Goal: Task Accomplishment & Management: Manage account settings

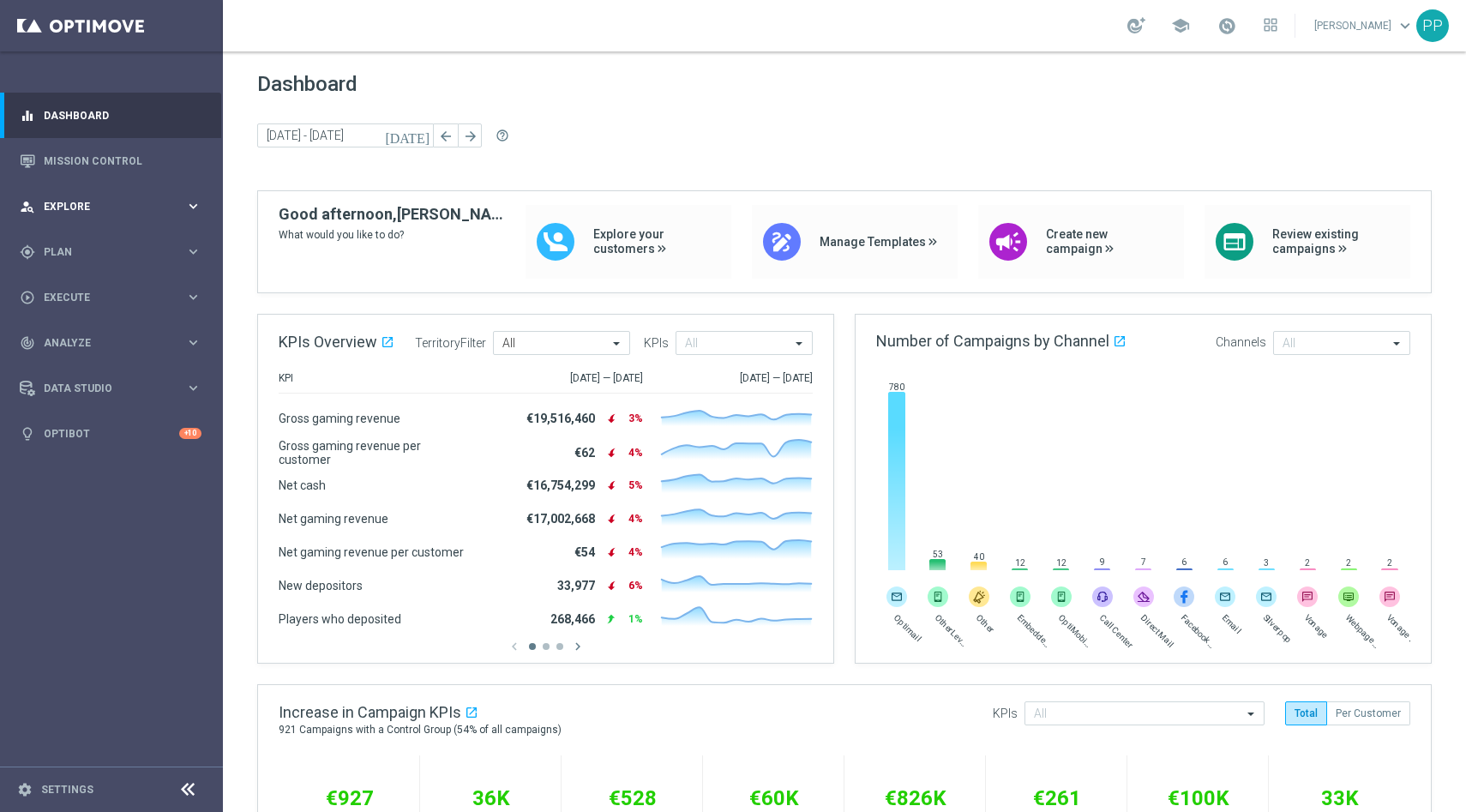
click at [187, 203] on icon "keyboard_arrow_right" at bounding box center [193, 206] width 16 height 16
click at [105, 210] on span "Explore" at bounding box center [114, 206] width 141 height 10
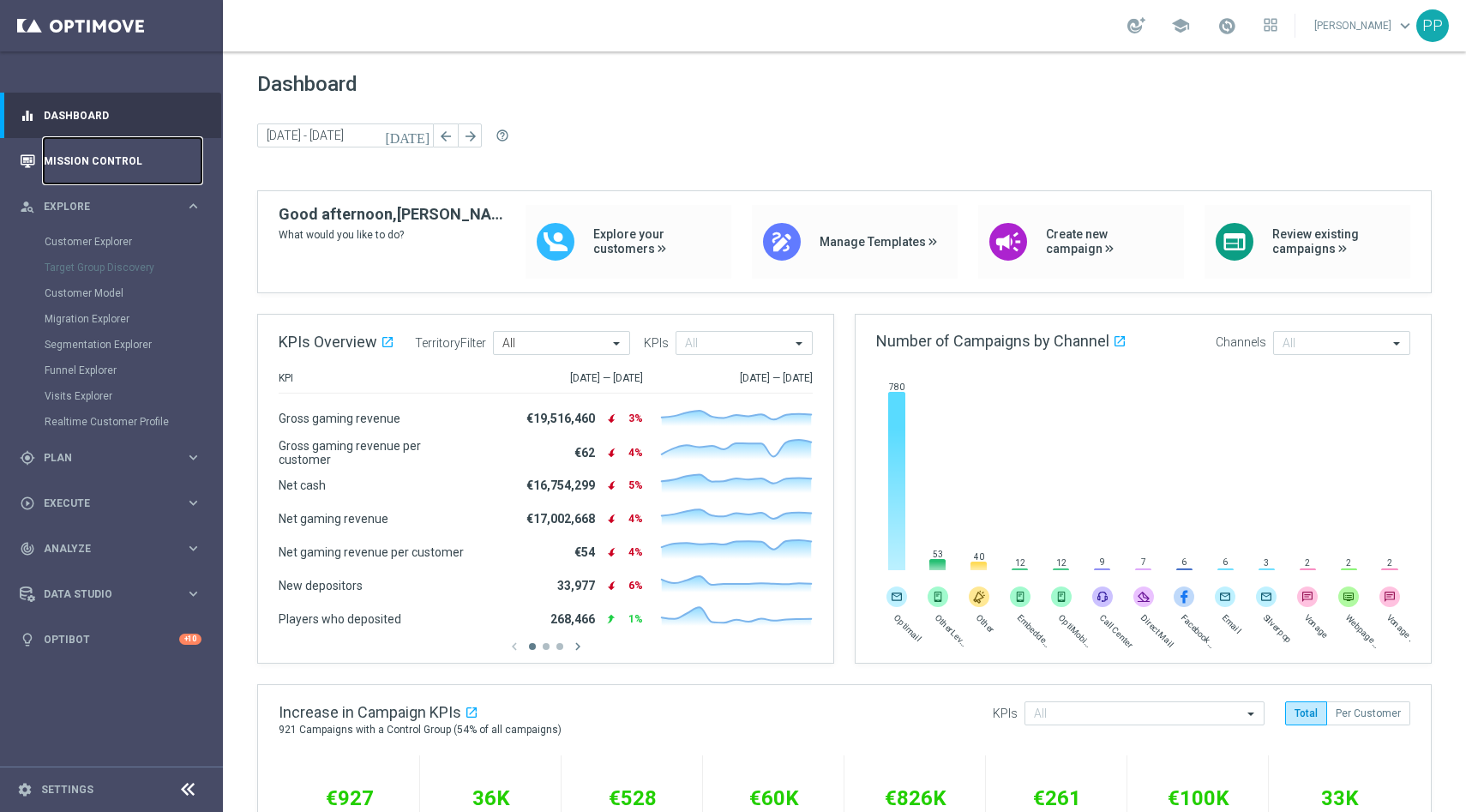
click at [112, 164] on link "Mission Control" at bounding box center [123, 161] width 158 height 46
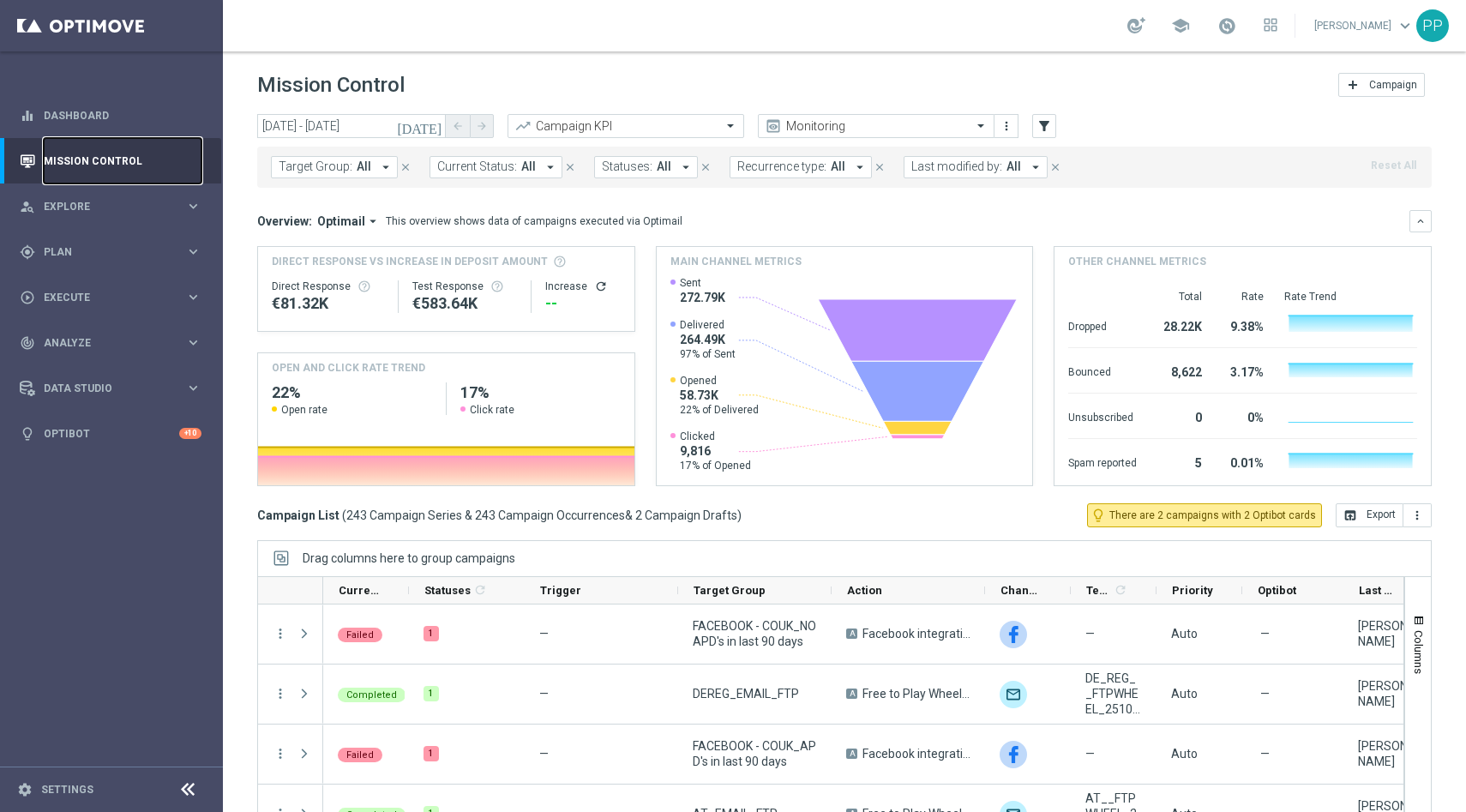
scroll to position [46, 0]
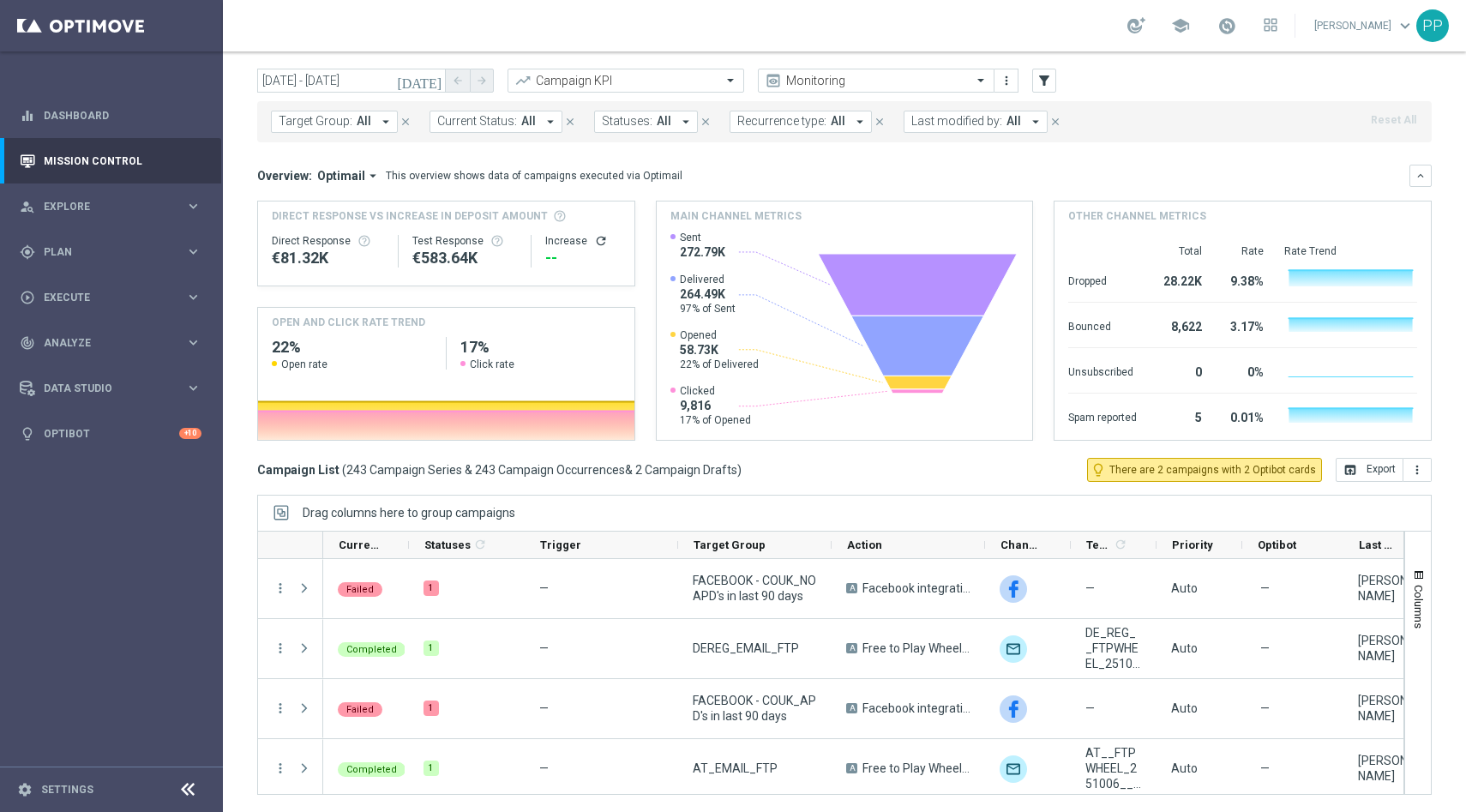
click at [433, 81] on icon "[DATE]" at bounding box center [419, 80] width 46 height 15
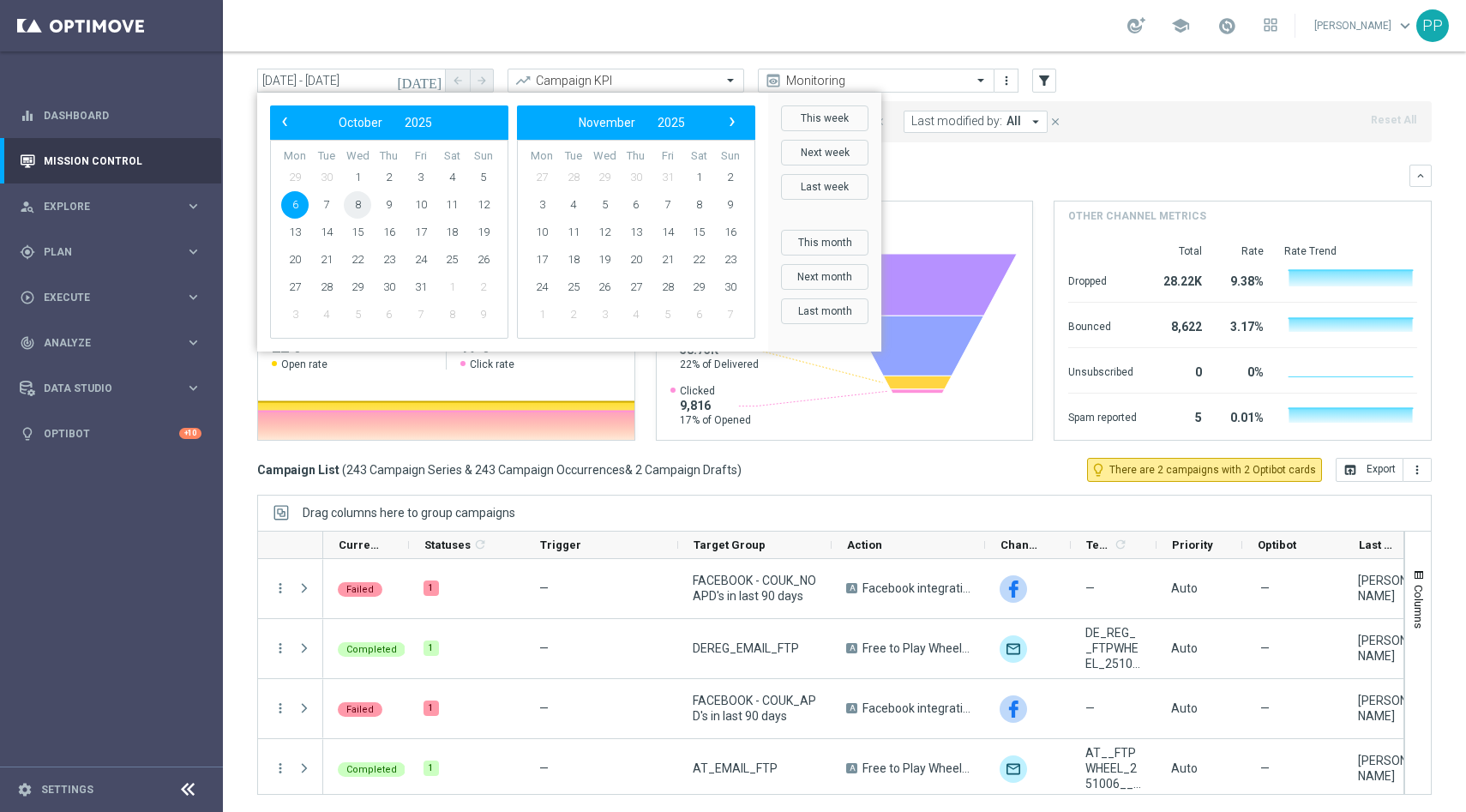
click at [361, 204] on span "8" at bounding box center [356, 204] width 27 height 27
click at [359, 207] on span "8" at bounding box center [356, 204] width 27 height 27
type input "[DATE] - [DATE]"
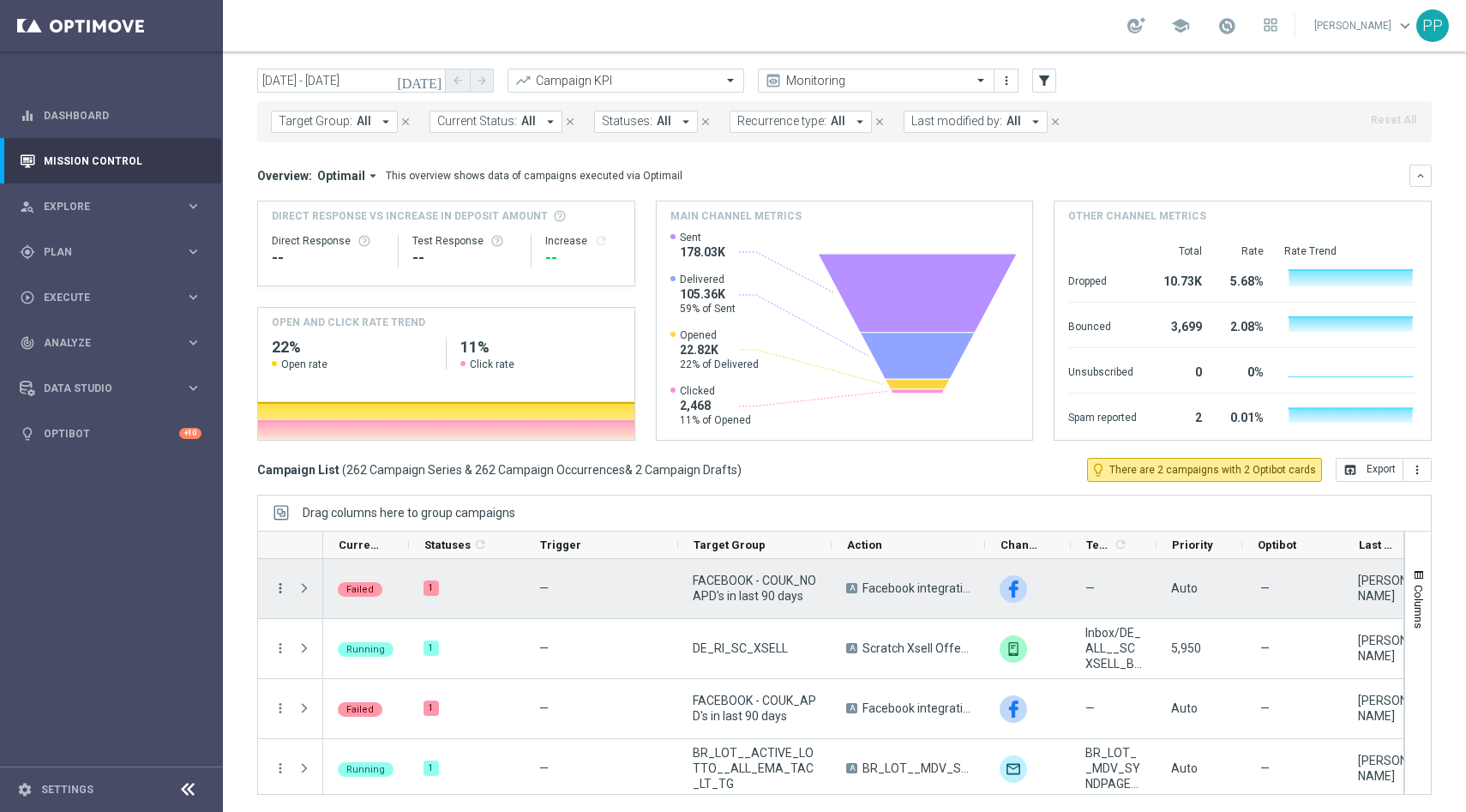
click at [282, 587] on icon "more_vert" at bounding box center [280, 587] width 15 height 15
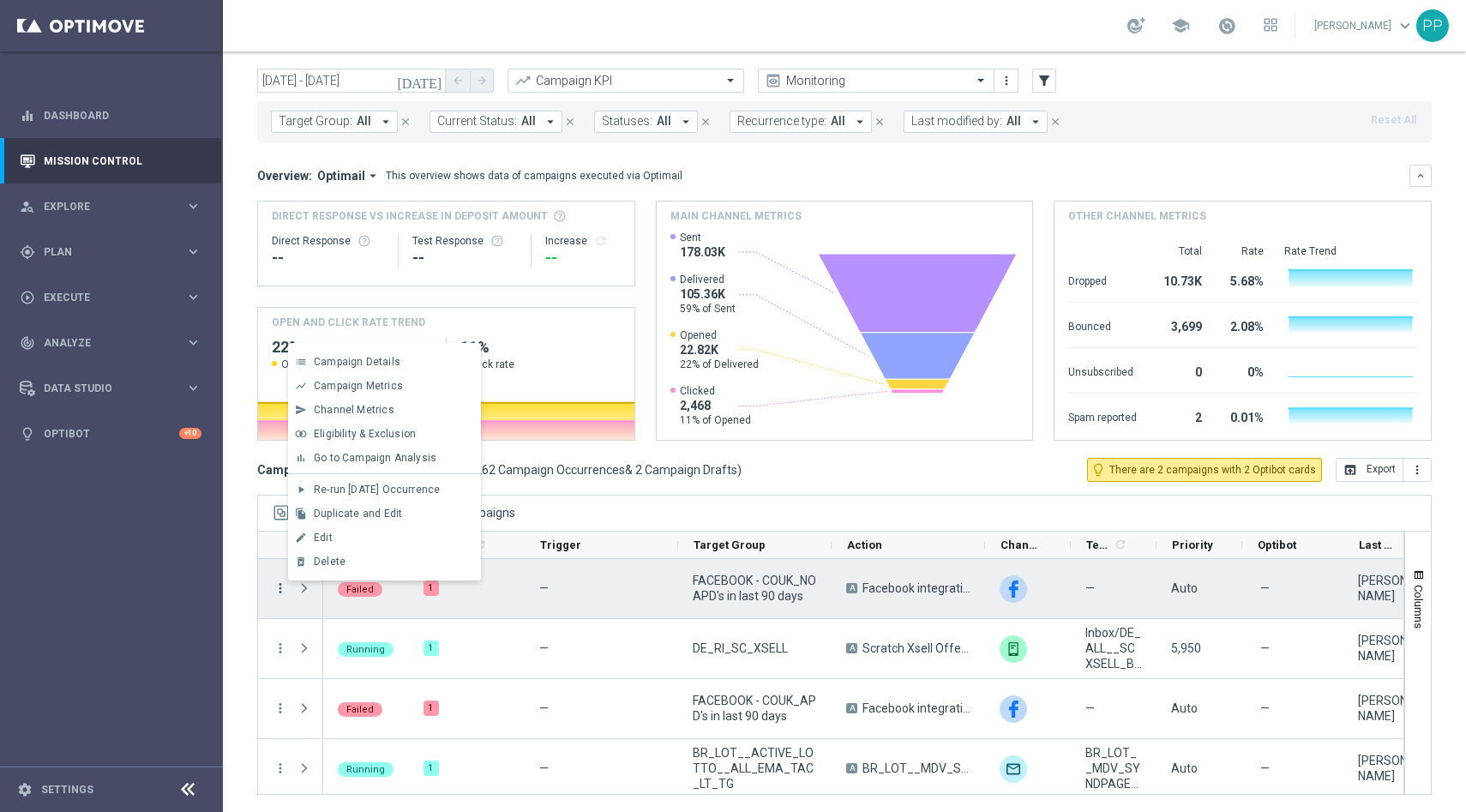
click at [282, 587] on icon "more_vert" at bounding box center [280, 587] width 15 height 15
click at [239, 569] on div "today 08 Oct 2025 - 08 Oct 2025 arrow_back arrow_forward Campaign KPI trending_…" at bounding box center [844, 409] width 1243 height 682
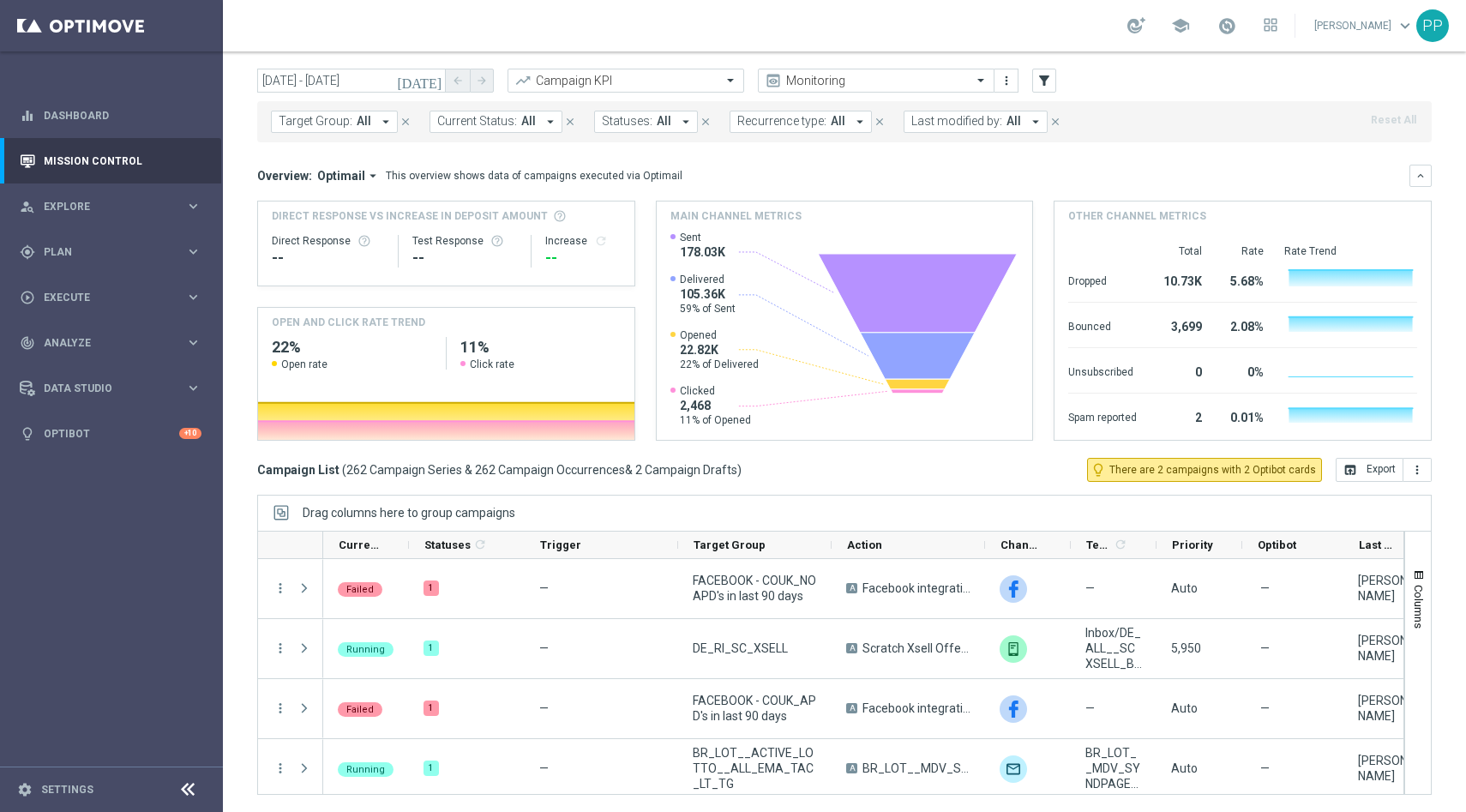
click at [378, 119] on icon "arrow_drop_down" at bounding box center [385, 122] width 15 height 15
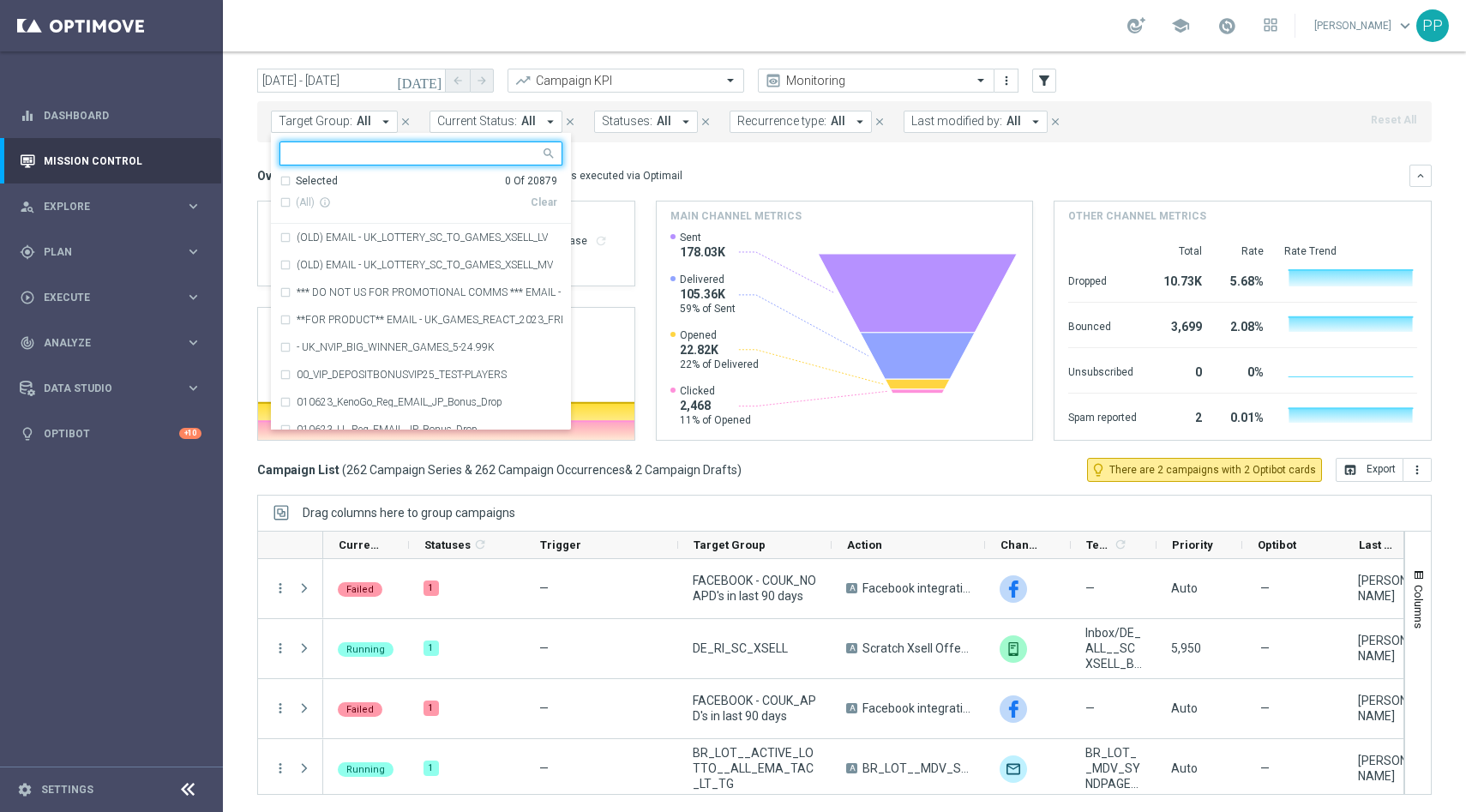
scroll to position [0, 0]
type input "a"
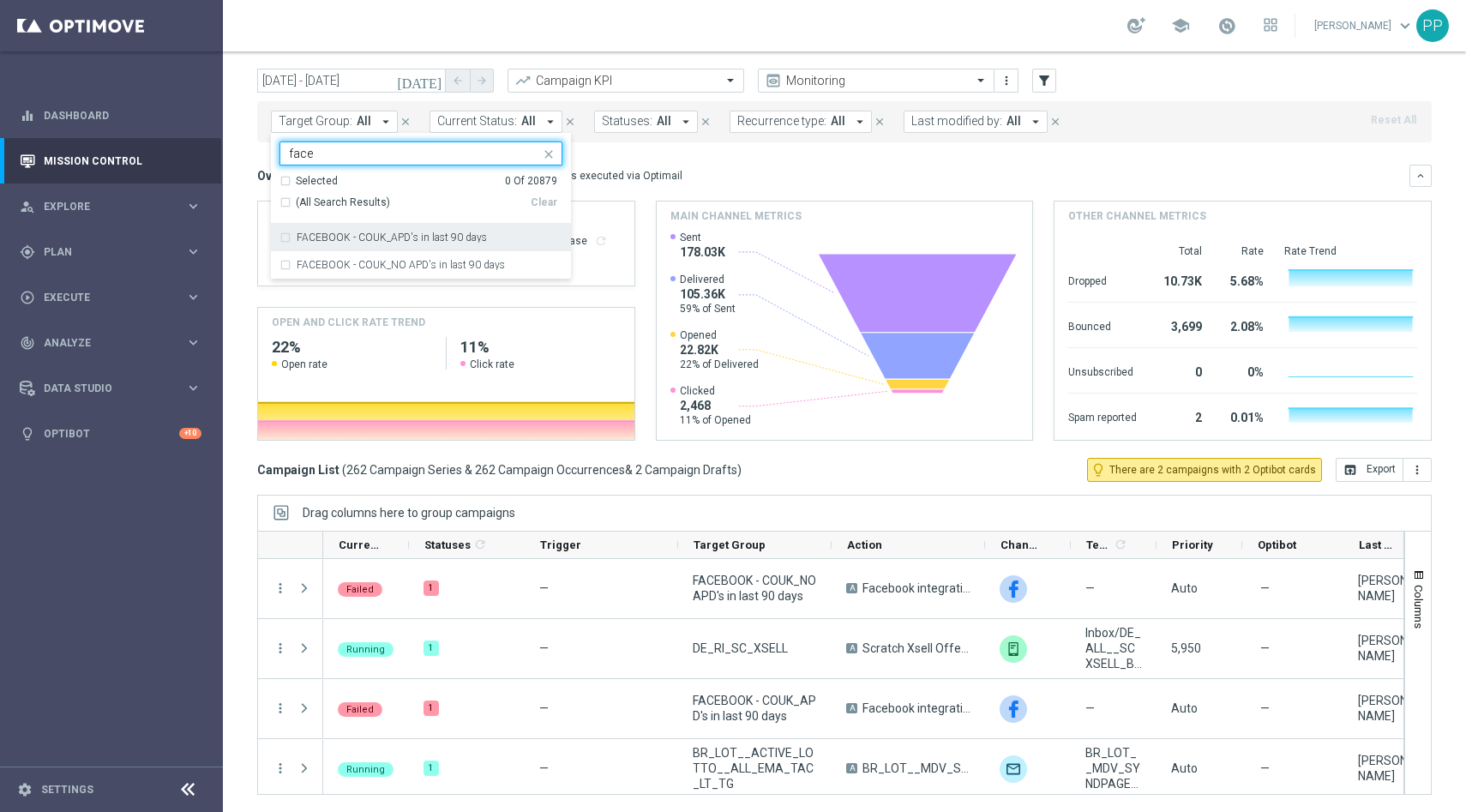
click at [283, 237] on div "FACEBOOK - COUK_APD's in last 90 days" at bounding box center [421, 237] width 283 height 27
type input "face"
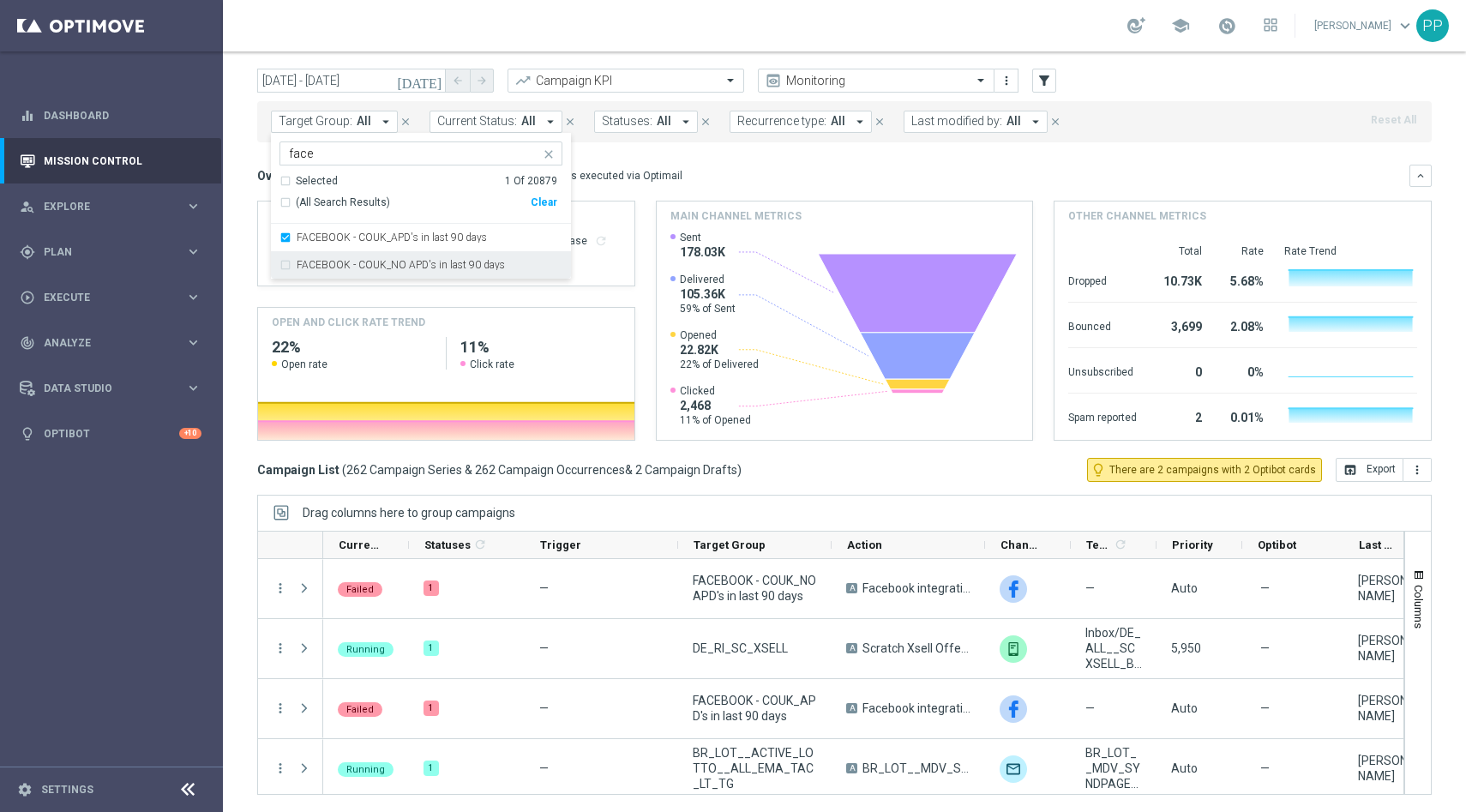
click at [284, 265] on div "FACEBOOK - COUK_NO APD's in last 90 days" at bounding box center [421, 264] width 283 height 27
click at [681, 150] on mini-dashboard "Overview: Optimail arrow_drop_down This overview shows data of campaigns execut…" at bounding box center [844, 299] width 1174 height 315
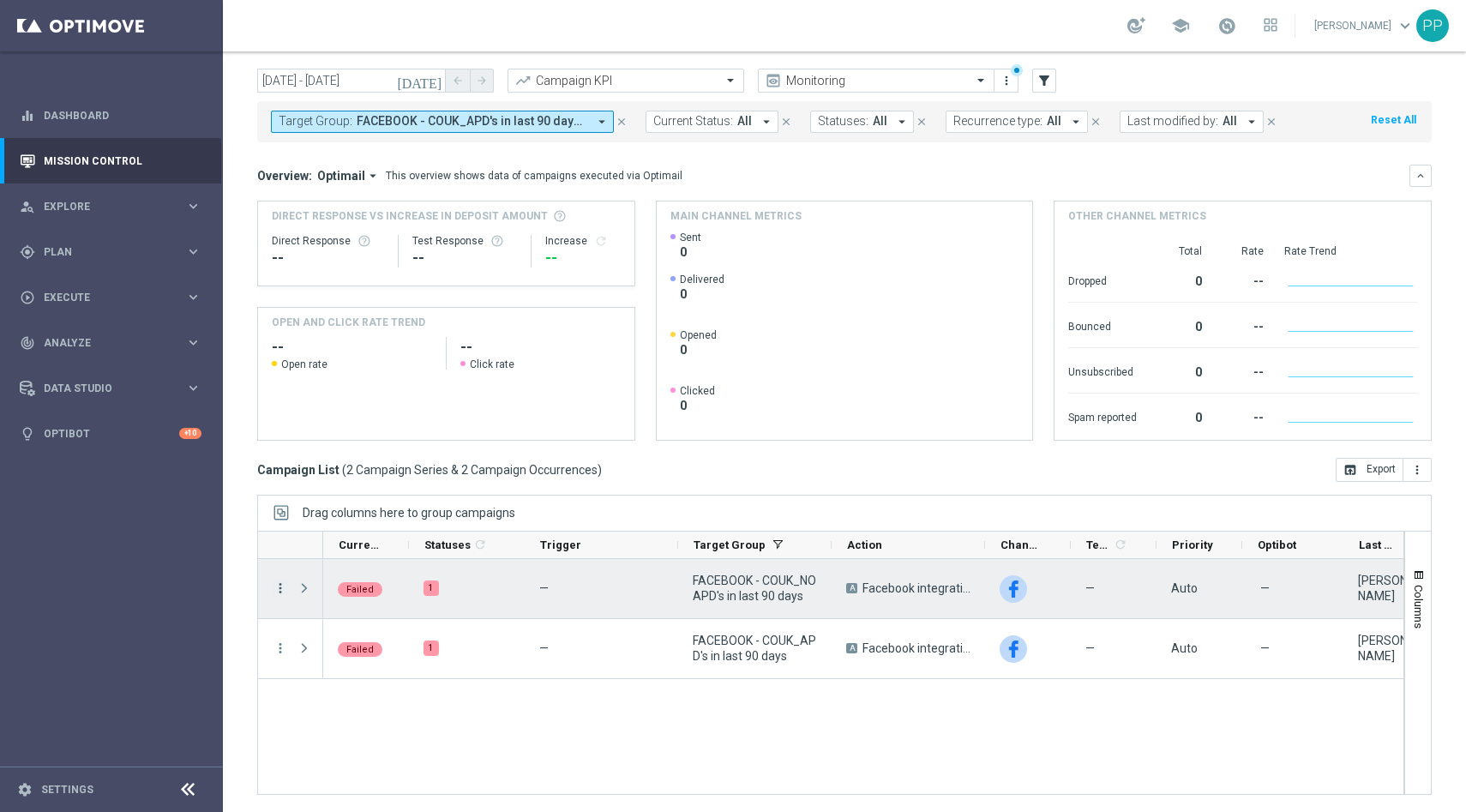
click at [278, 590] on icon "more_vert" at bounding box center [280, 587] width 15 height 15
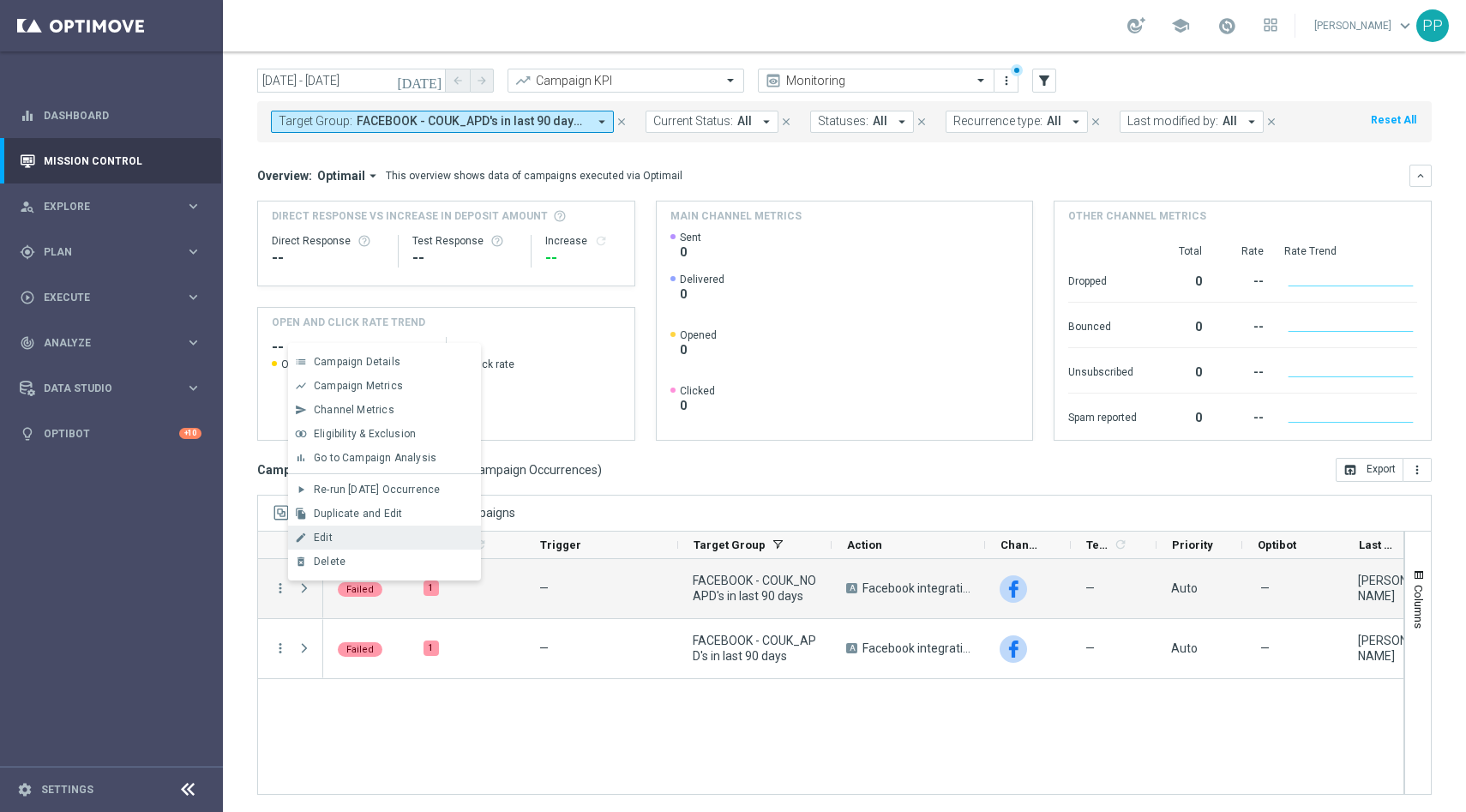
click at [351, 538] on div "Edit" at bounding box center [393, 537] width 159 height 12
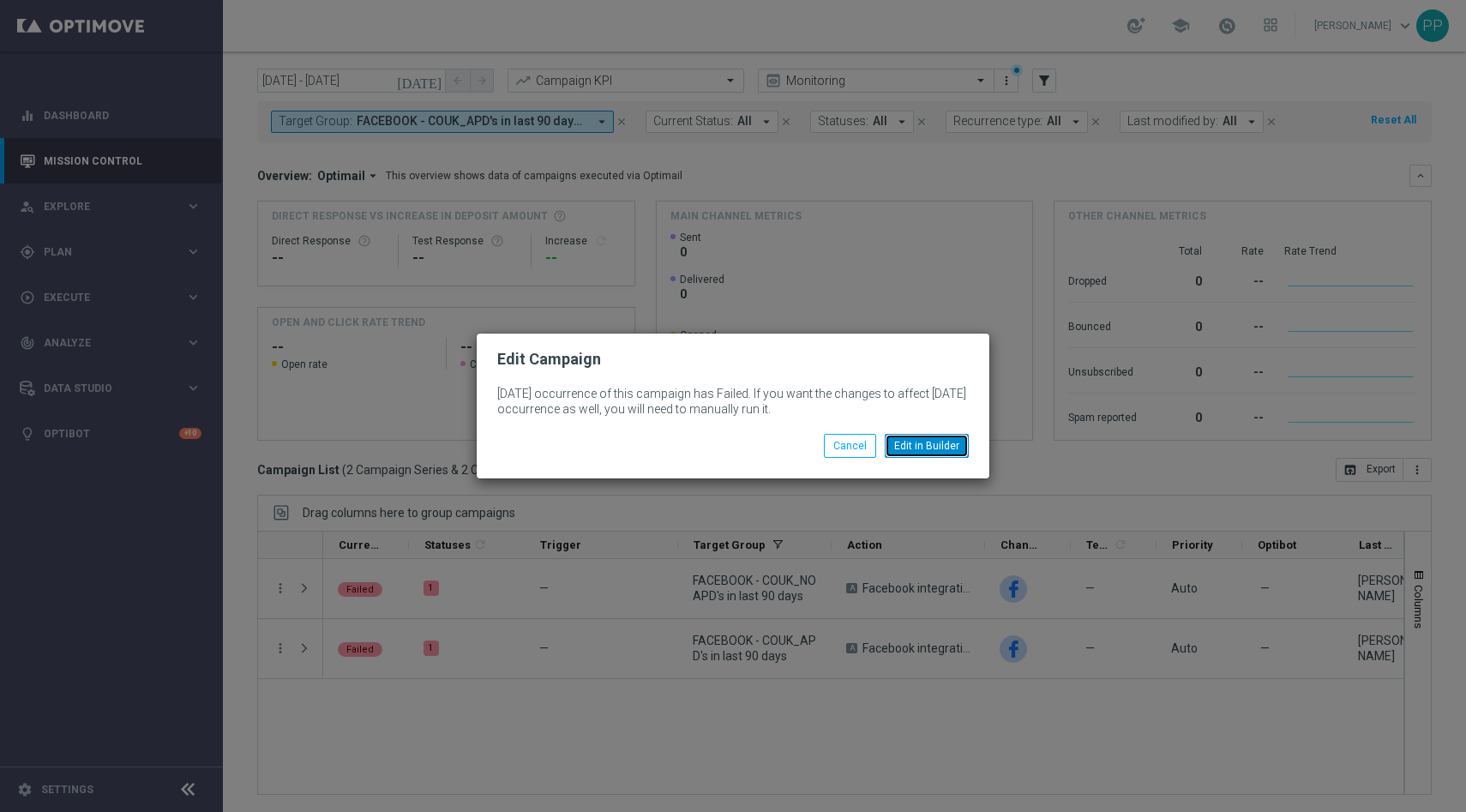
click at [937, 446] on button "Edit in Builder" at bounding box center [927, 446] width 84 height 24
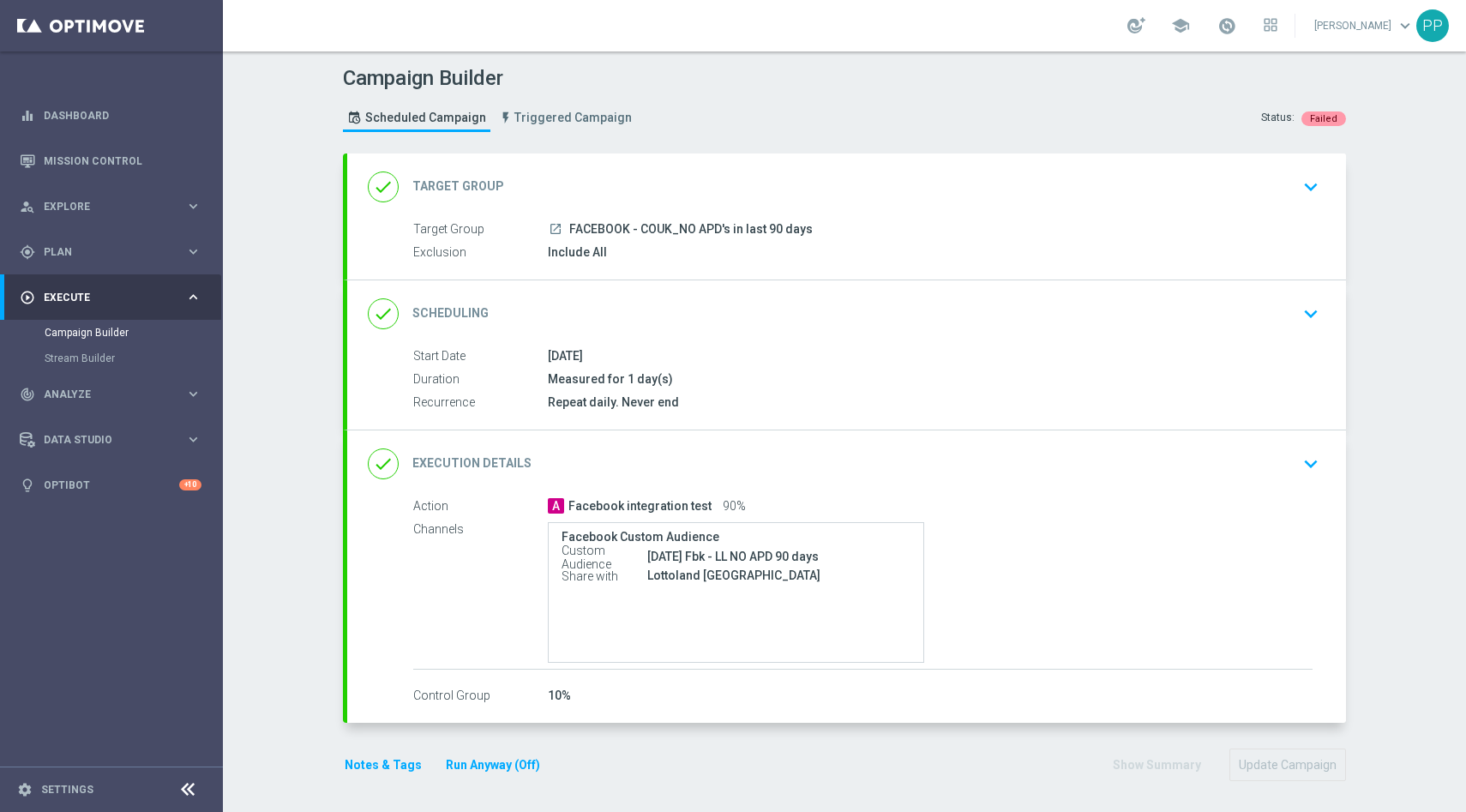
click at [907, 701] on div "10%" at bounding box center [929, 695] width 764 height 17
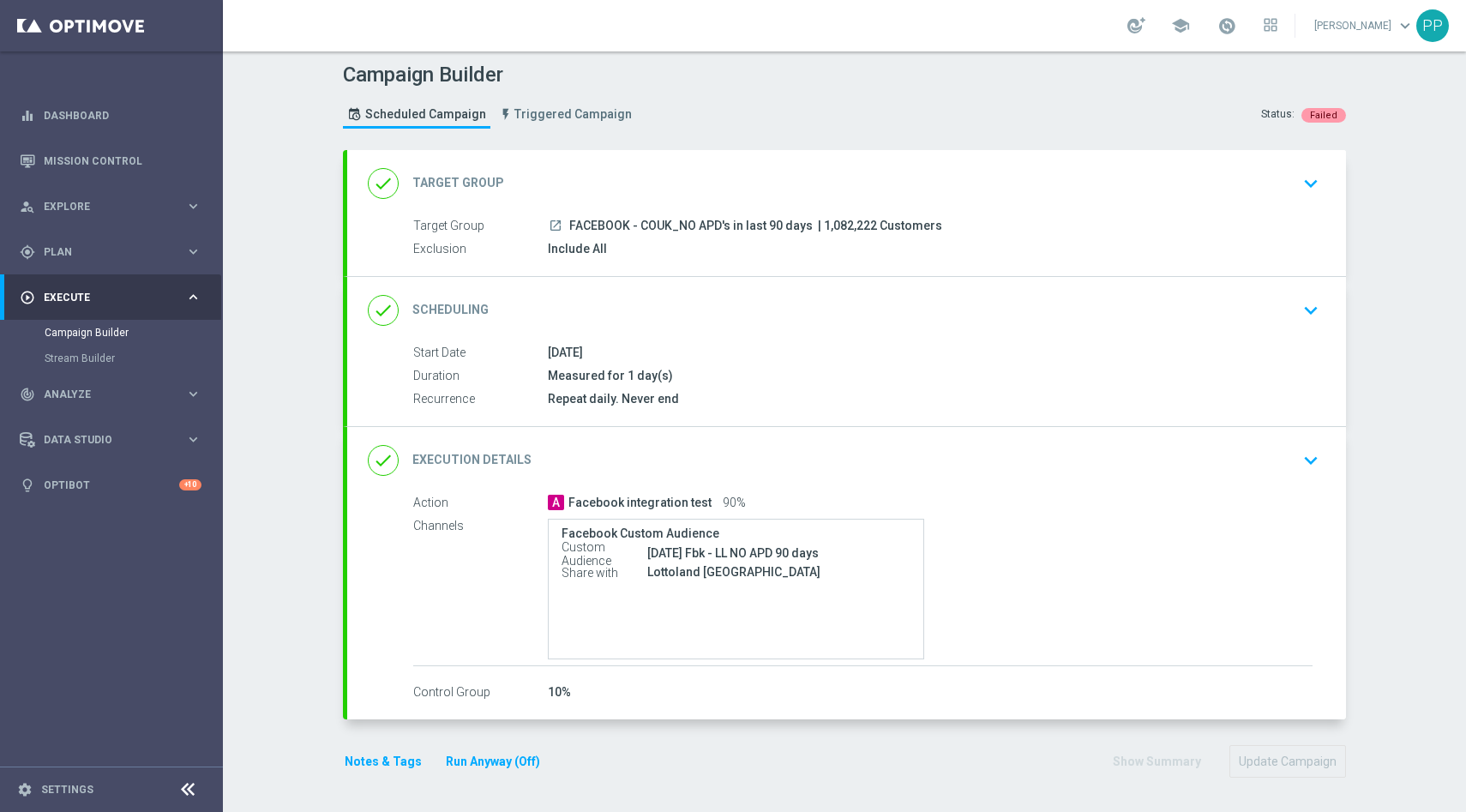
click at [1310, 179] on icon "keyboard_arrow_down" at bounding box center [1310, 182] width 25 height 25
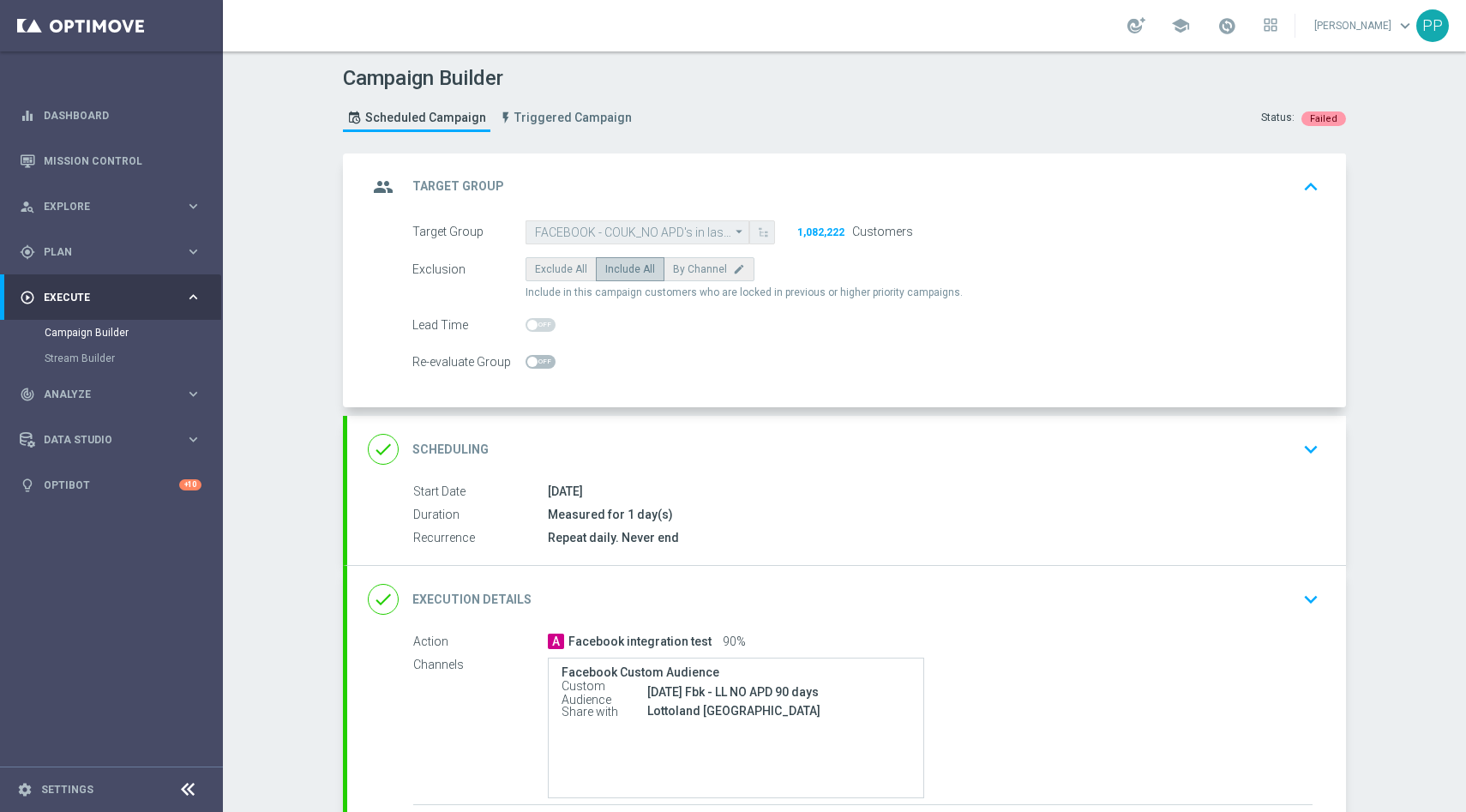
scroll to position [0, 0]
click at [779, 425] on div "done Scheduling keyboard_arrow_down" at bounding box center [846, 448] width 998 height 66
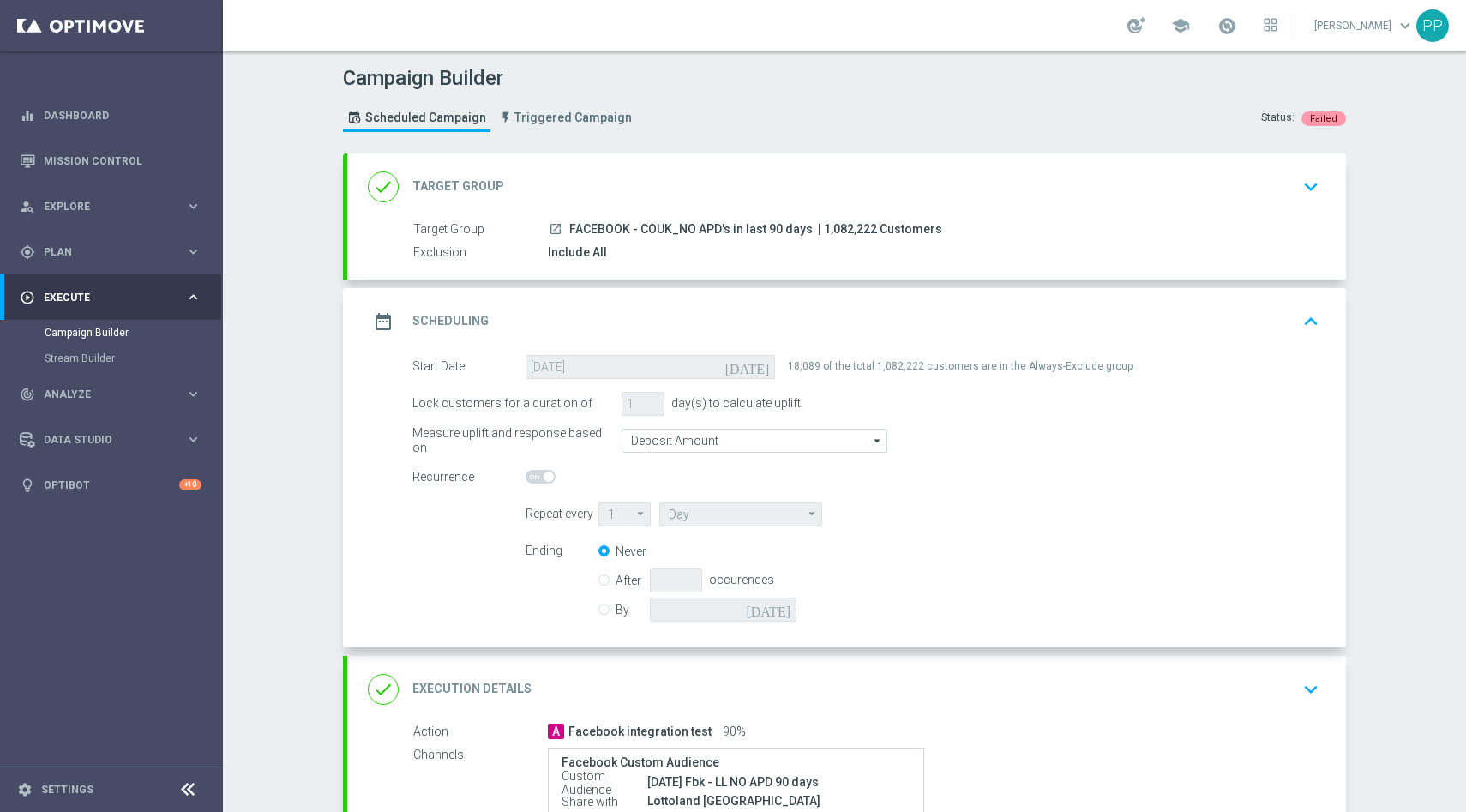
click at [603, 604] on input "By" at bounding box center [604, 606] width 11 height 11
radio input "true"
radio input "false"
click at [783, 609] on icon "[DATE]" at bounding box center [771, 607] width 51 height 19
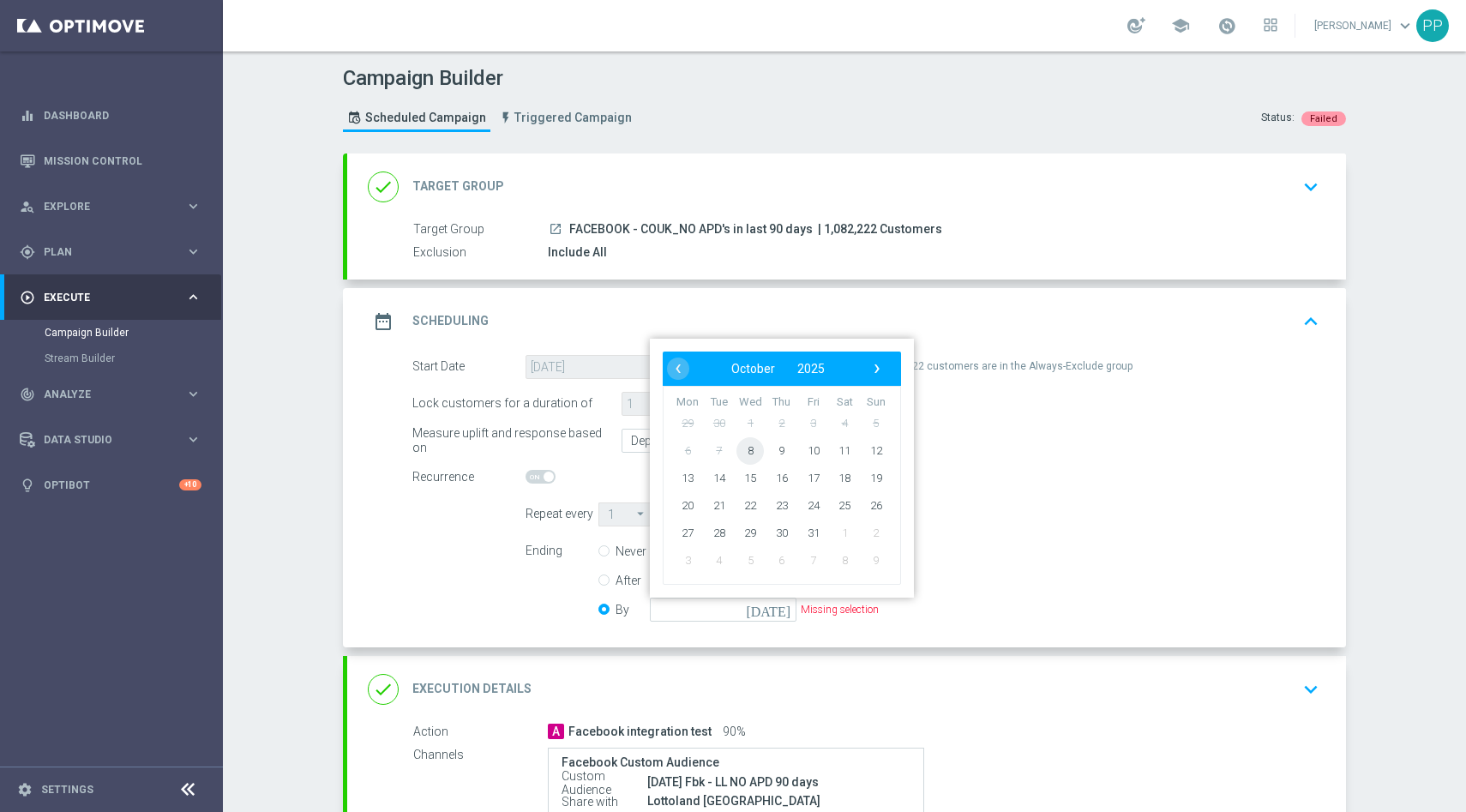
click at [748, 453] on span "8" at bounding box center [749, 449] width 27 height 27
type input "[DATE]"
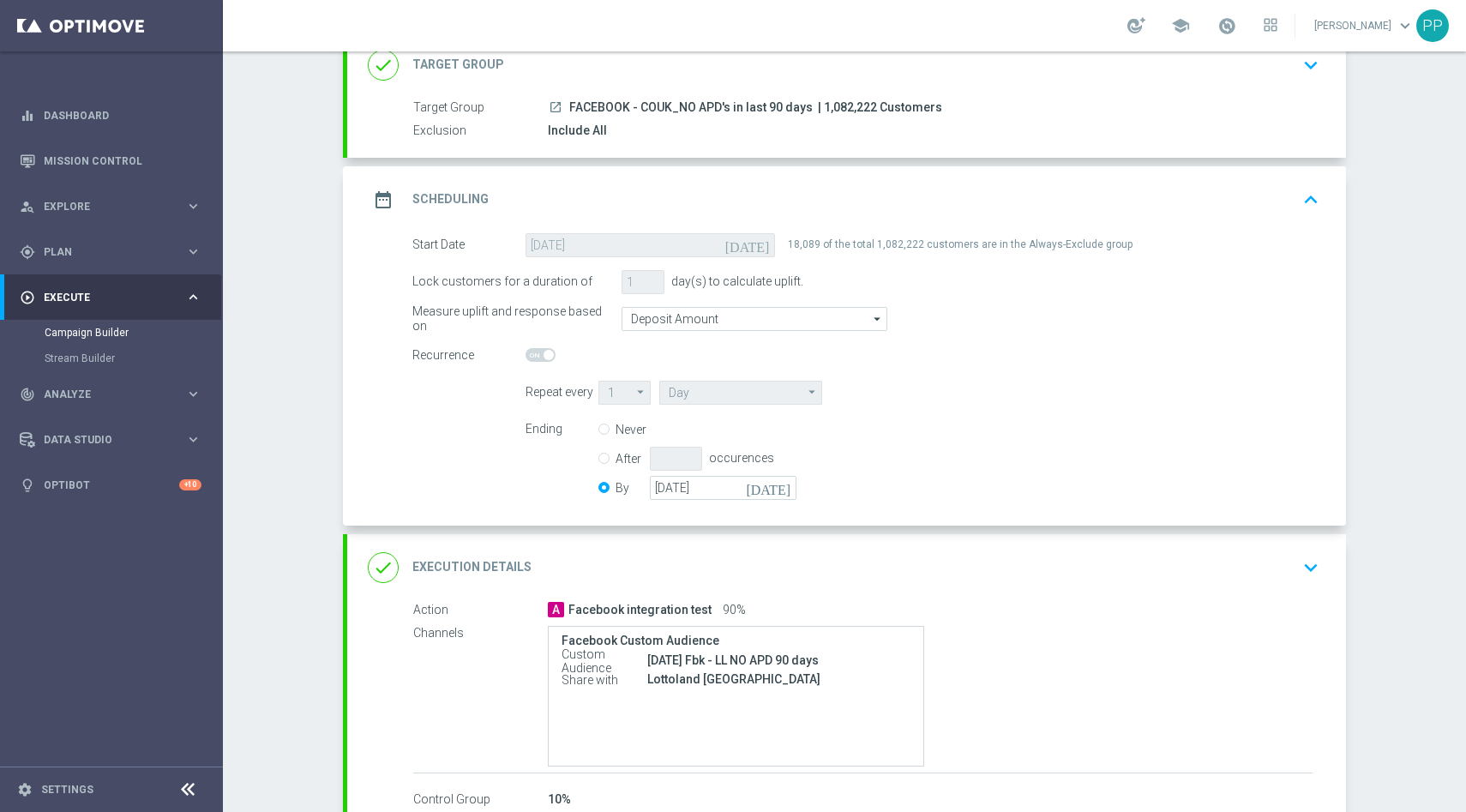
scroll to position [229, 0]
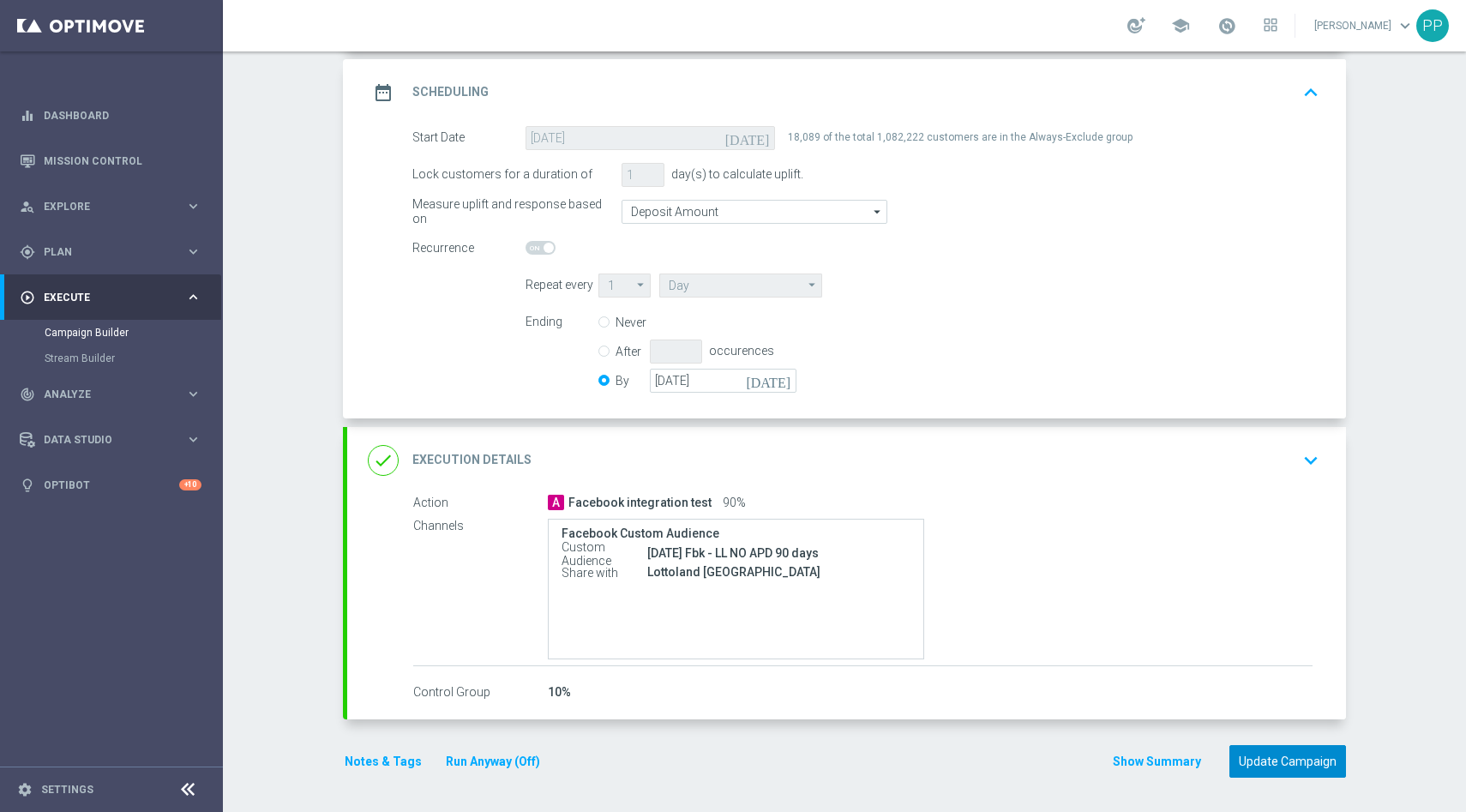
click at [1290, 770] on button "Update Campaign" at bounding box center [1287, 761] width 117 height 34
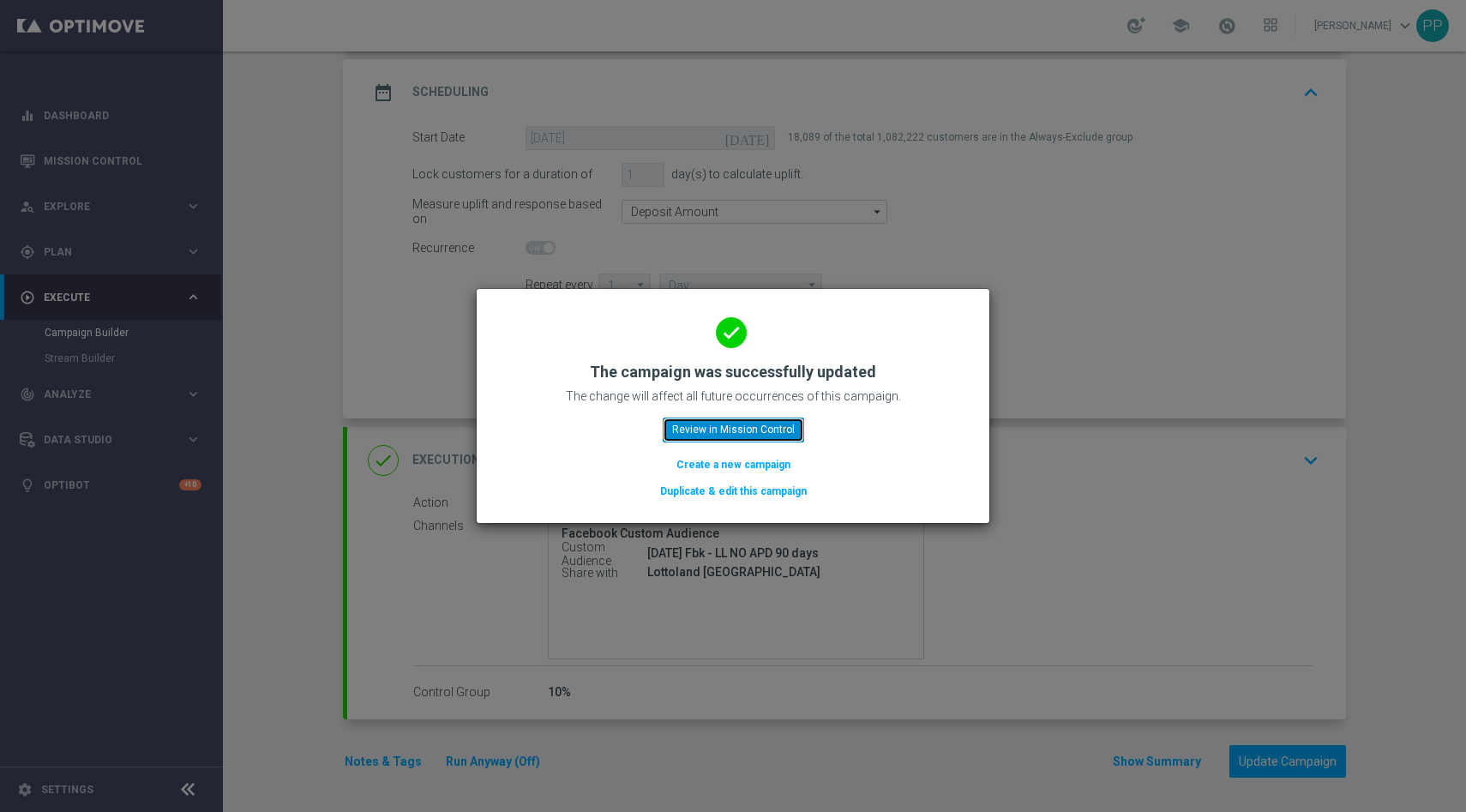
click at [730, 428] on button "Review in Mission Control" at bounding box center [733, 429] width 141 height 24
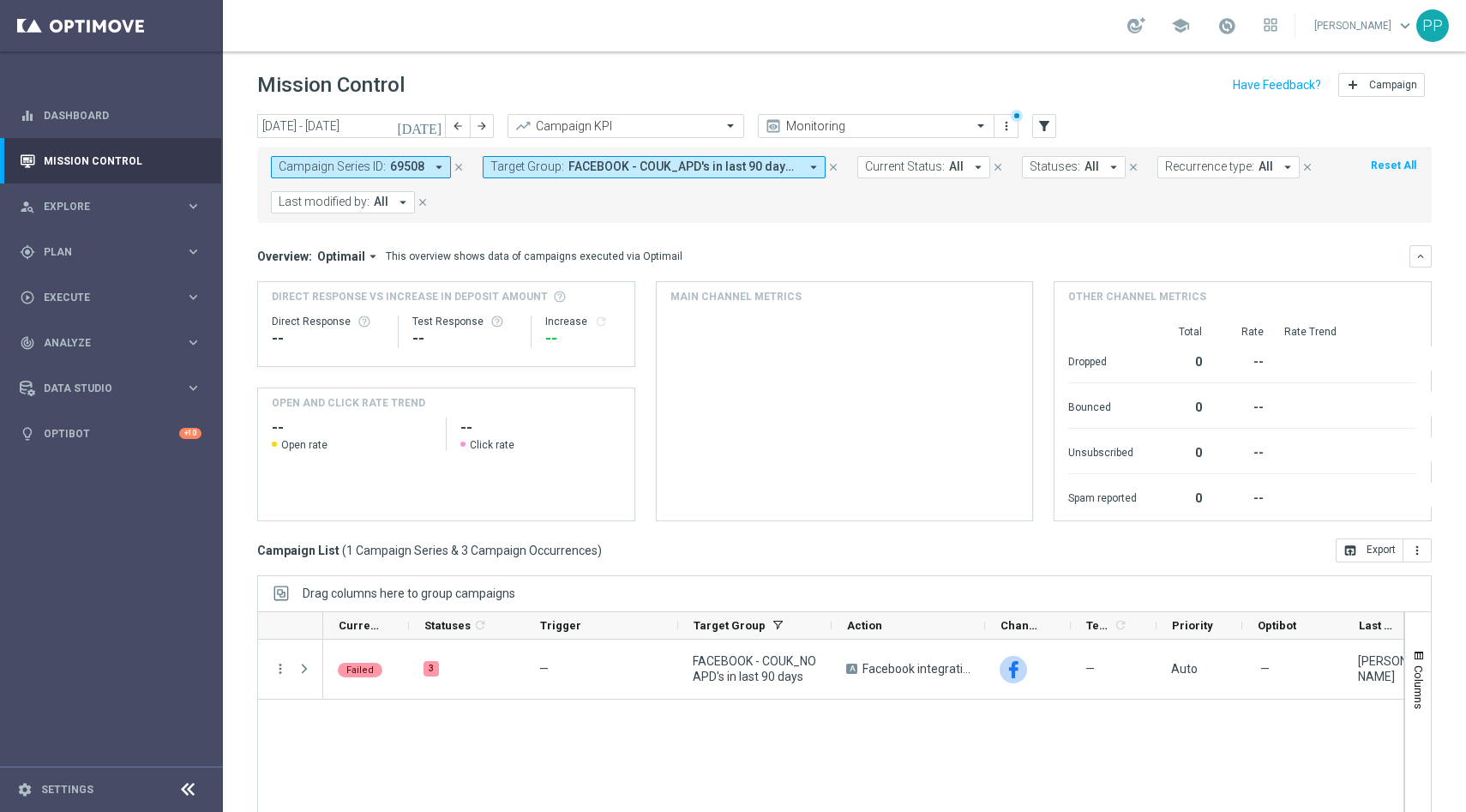
click at [433, 127] on icon "[DATE]" at bounding box center [419, 125] width 46 height 15
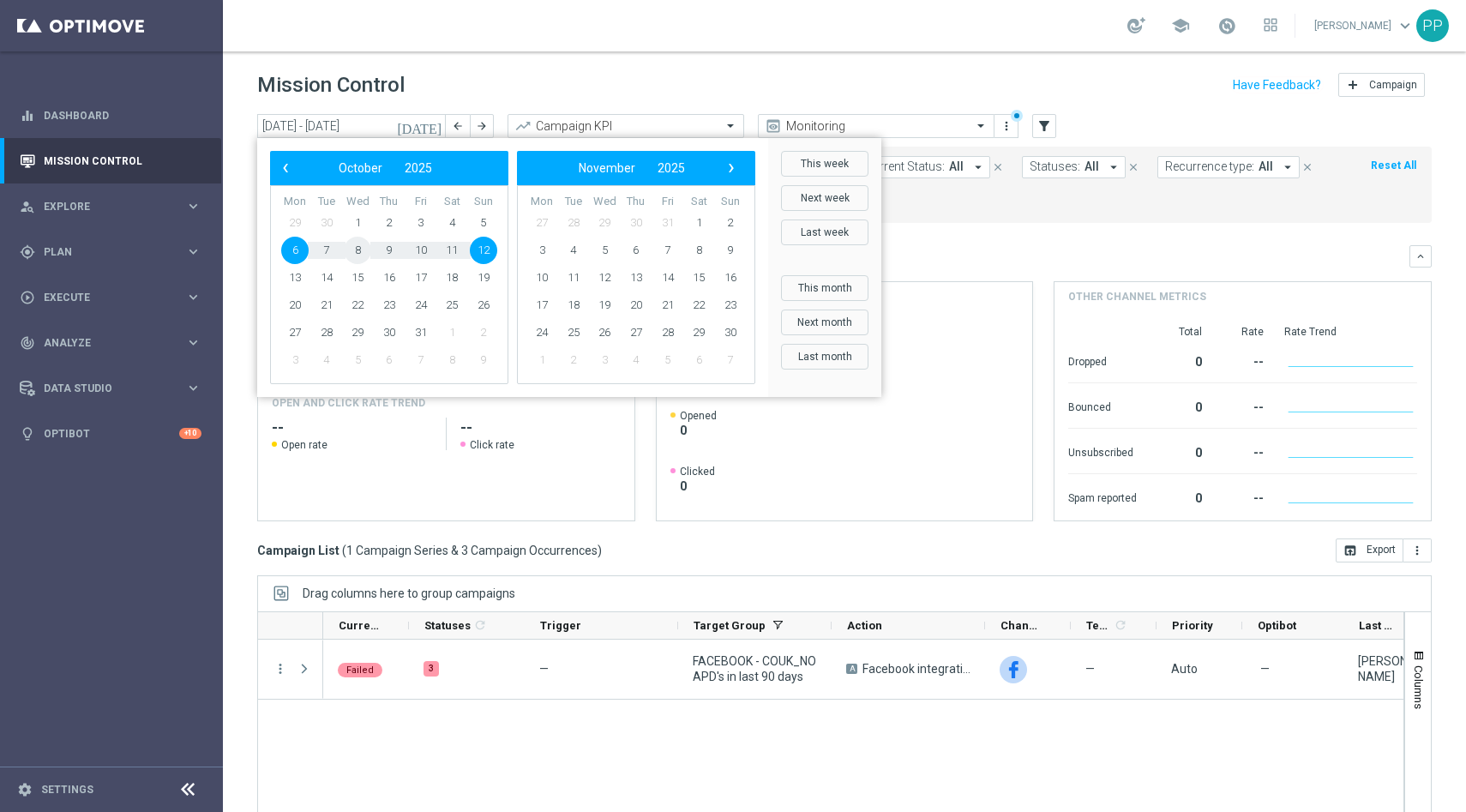
click at [356, 254] on span "8" at bounding box center [356, 250] width 27 height 27
type input "[DATE] - [DATE]"
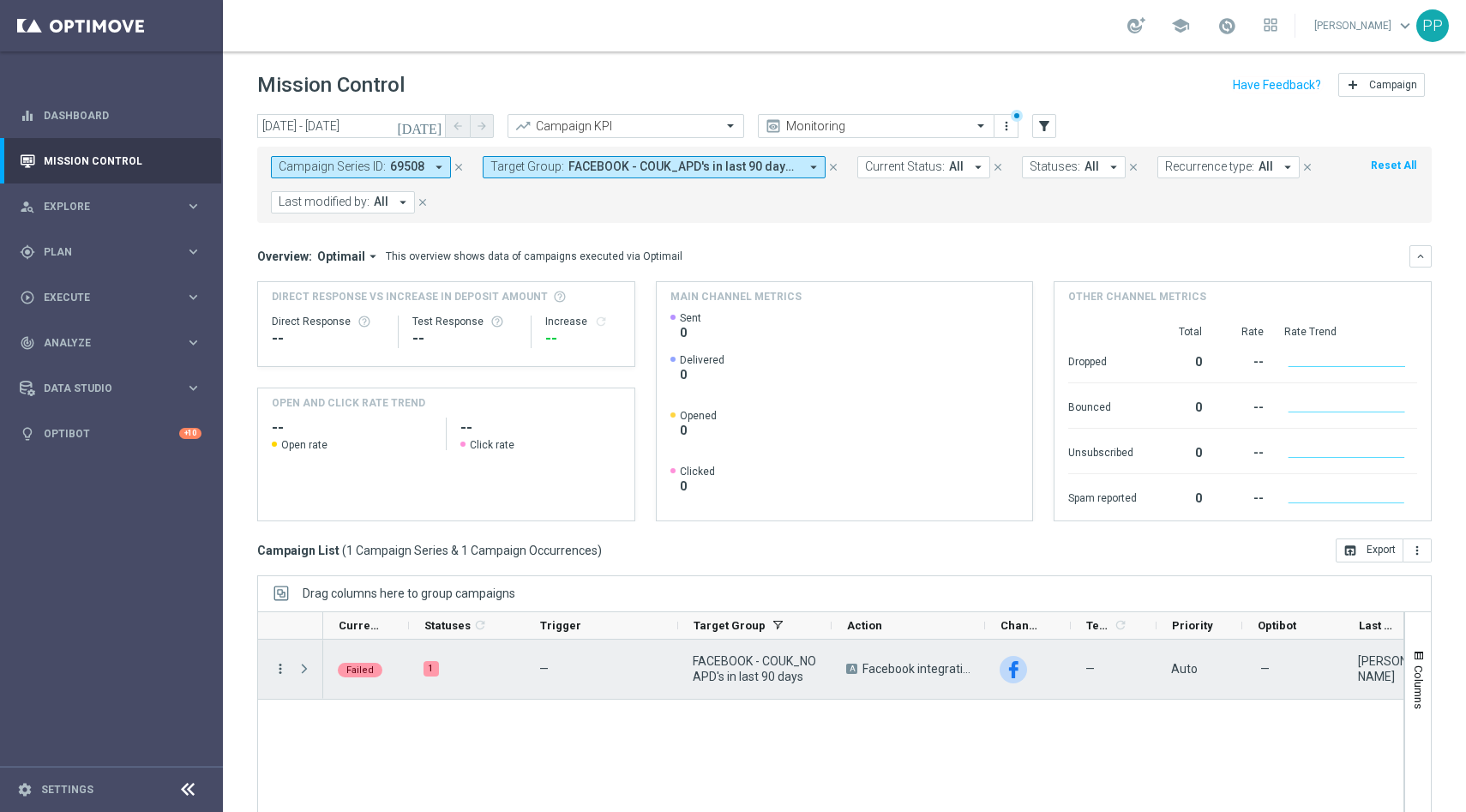
click at [280, 661] on icon "more_vert" at bounding box center [280, 668] width 15 height 15
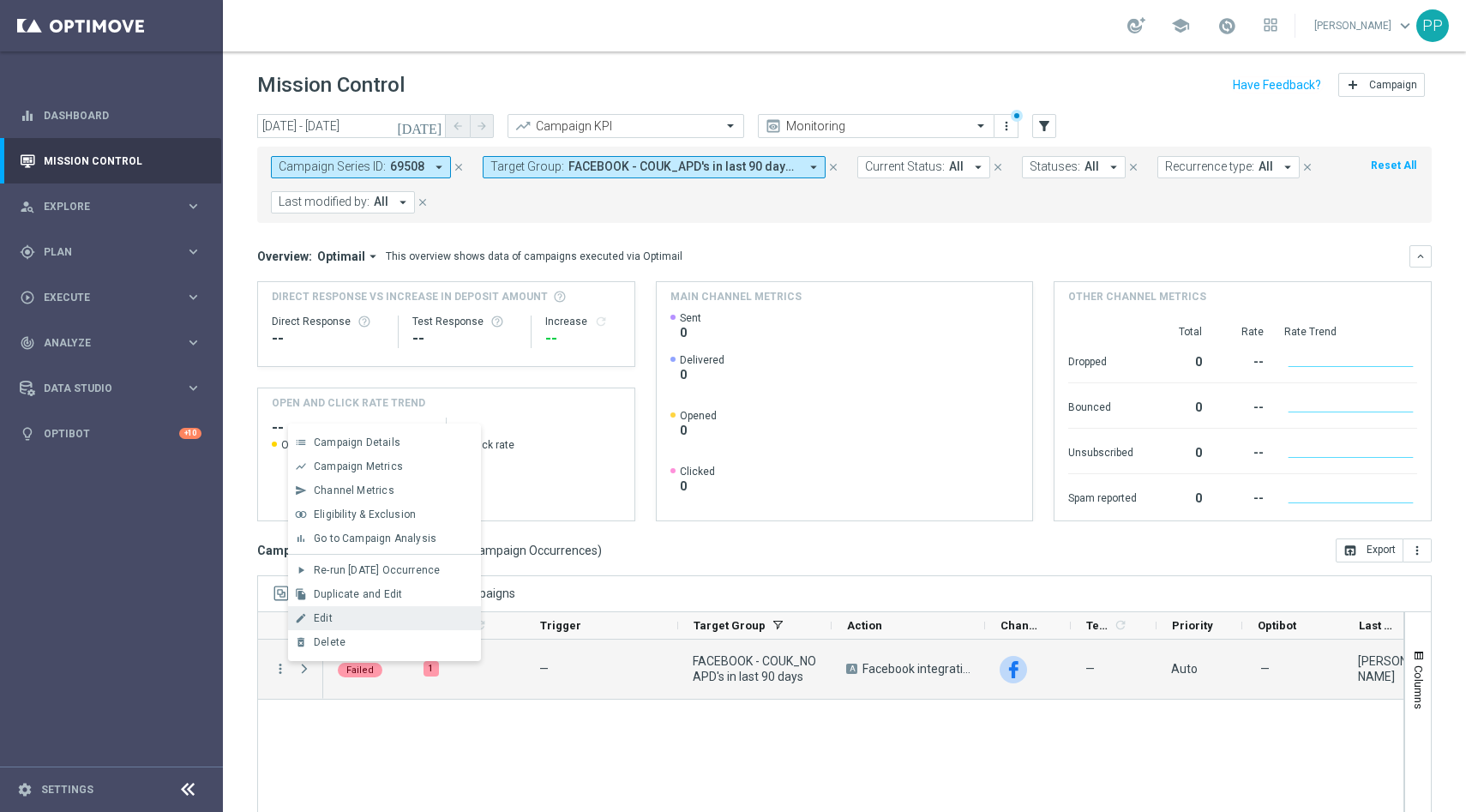
click at [306, 624] on div "edit Edit" at bounding box center [385, 618] width 193 height 24
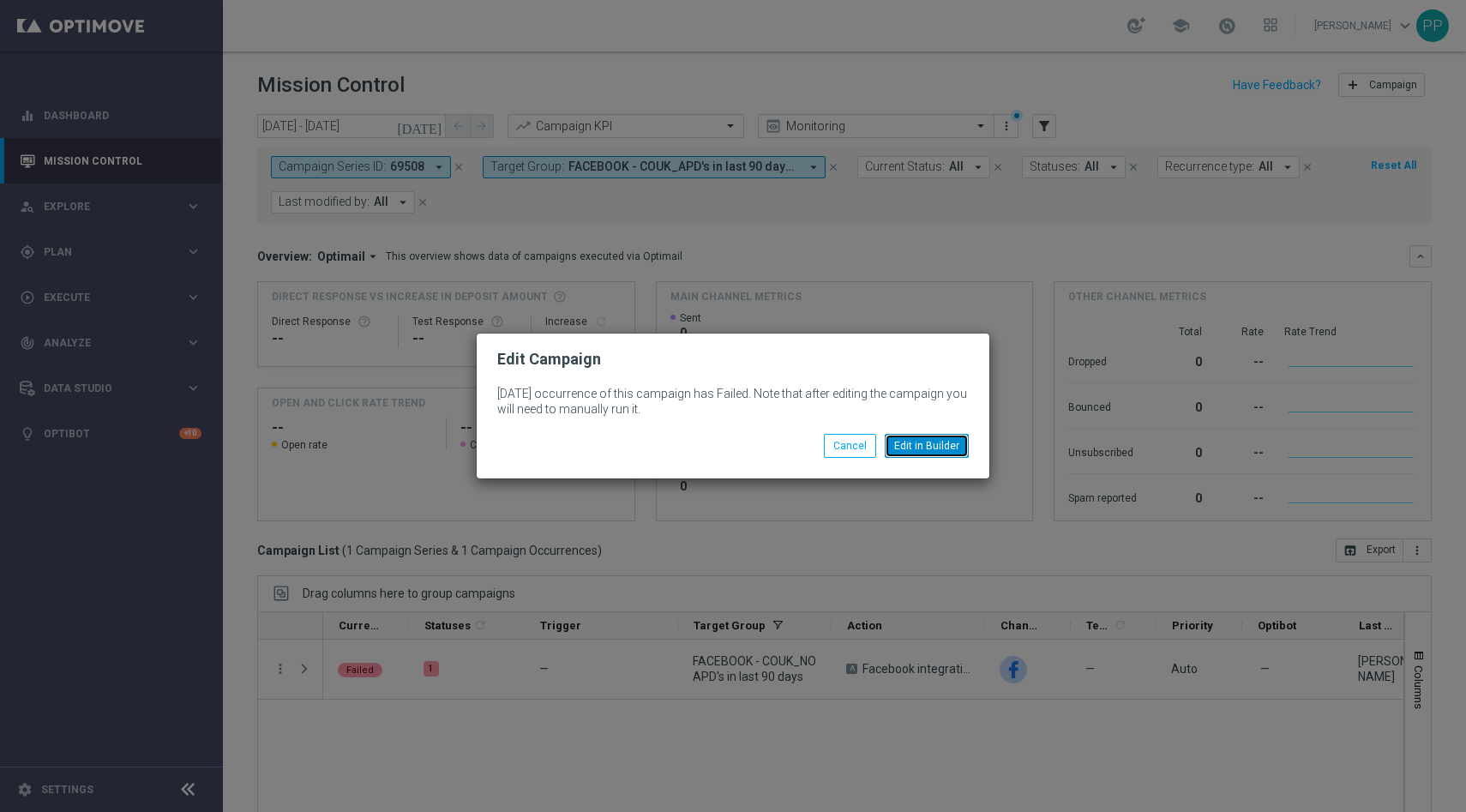
click at [946, 435] on button "Edit in Builder" at bounding box center [927, 446] width 84 height 24
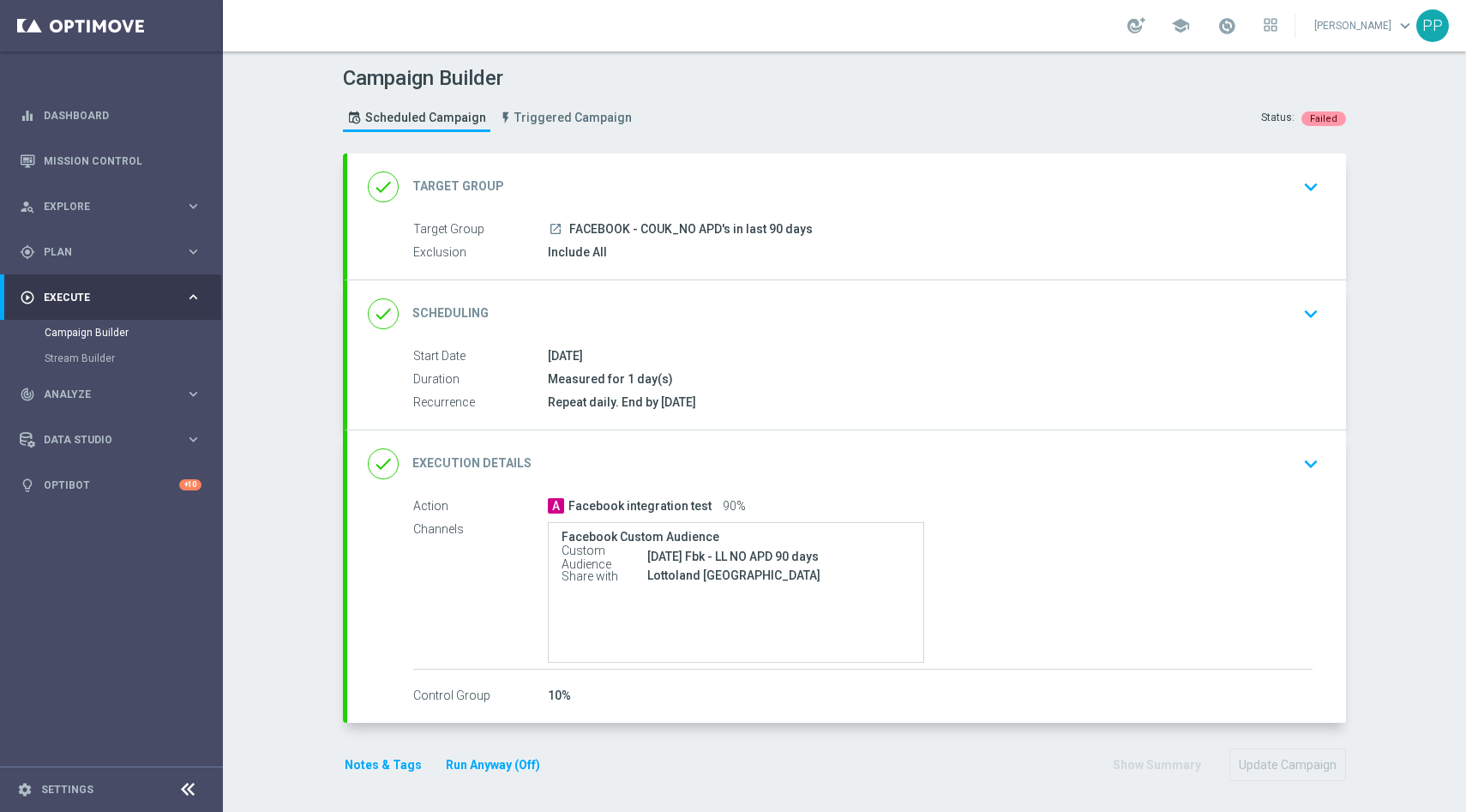
click at [602, 313] on div "done Scheduling keyboard_arrow_down" at bounding box center [846, 313] width 957 height 33
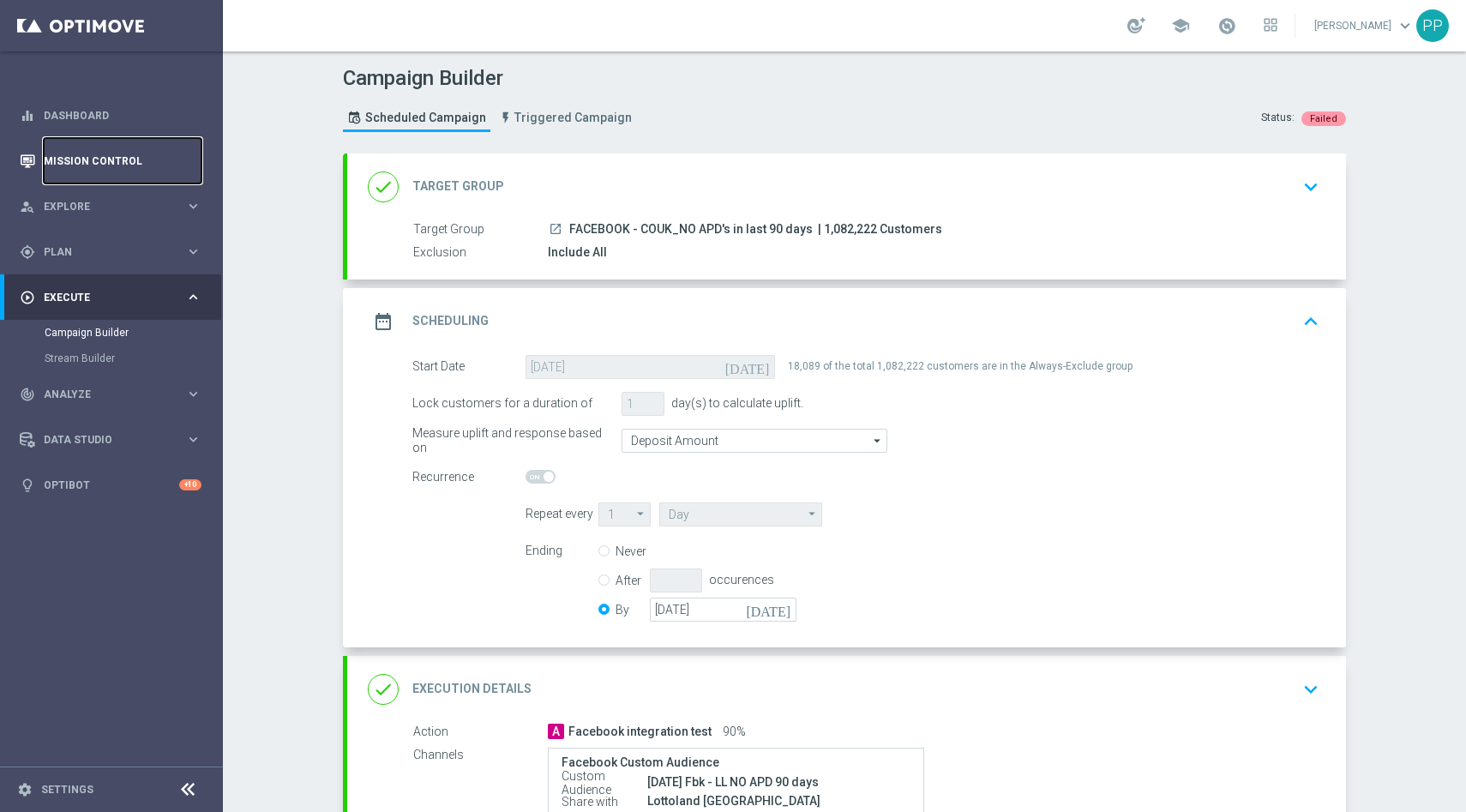
click at [109, 167] on link "Mission Control" at bounding box center [123, 161] width 158 height 46
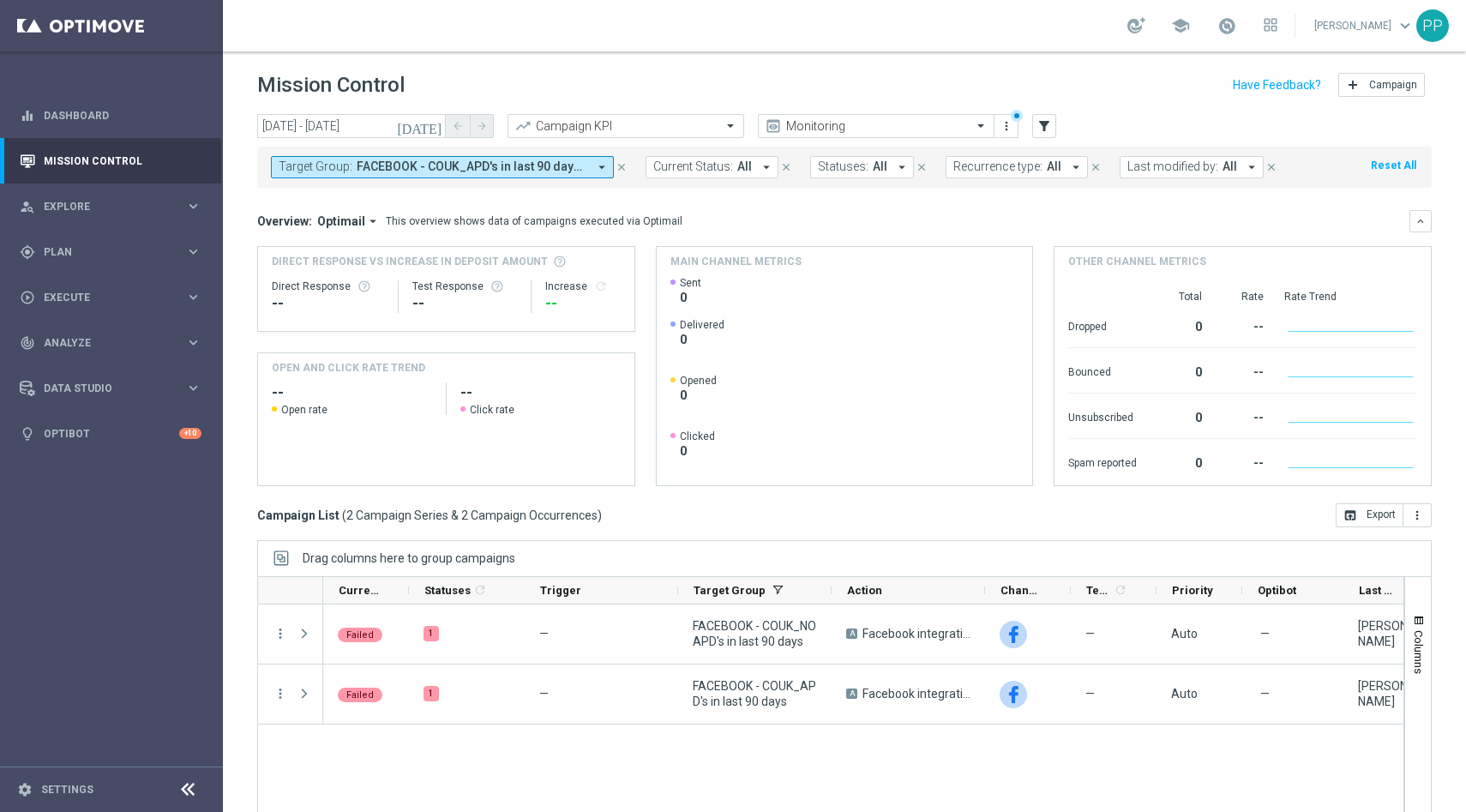
click at [445, 172] on span "FACEBOOK - COUK_APD's in last 90 days, FACEBOOK - COUK_NO APD's in last 90 days" at bounding box center [472, 167] width 230 height 15
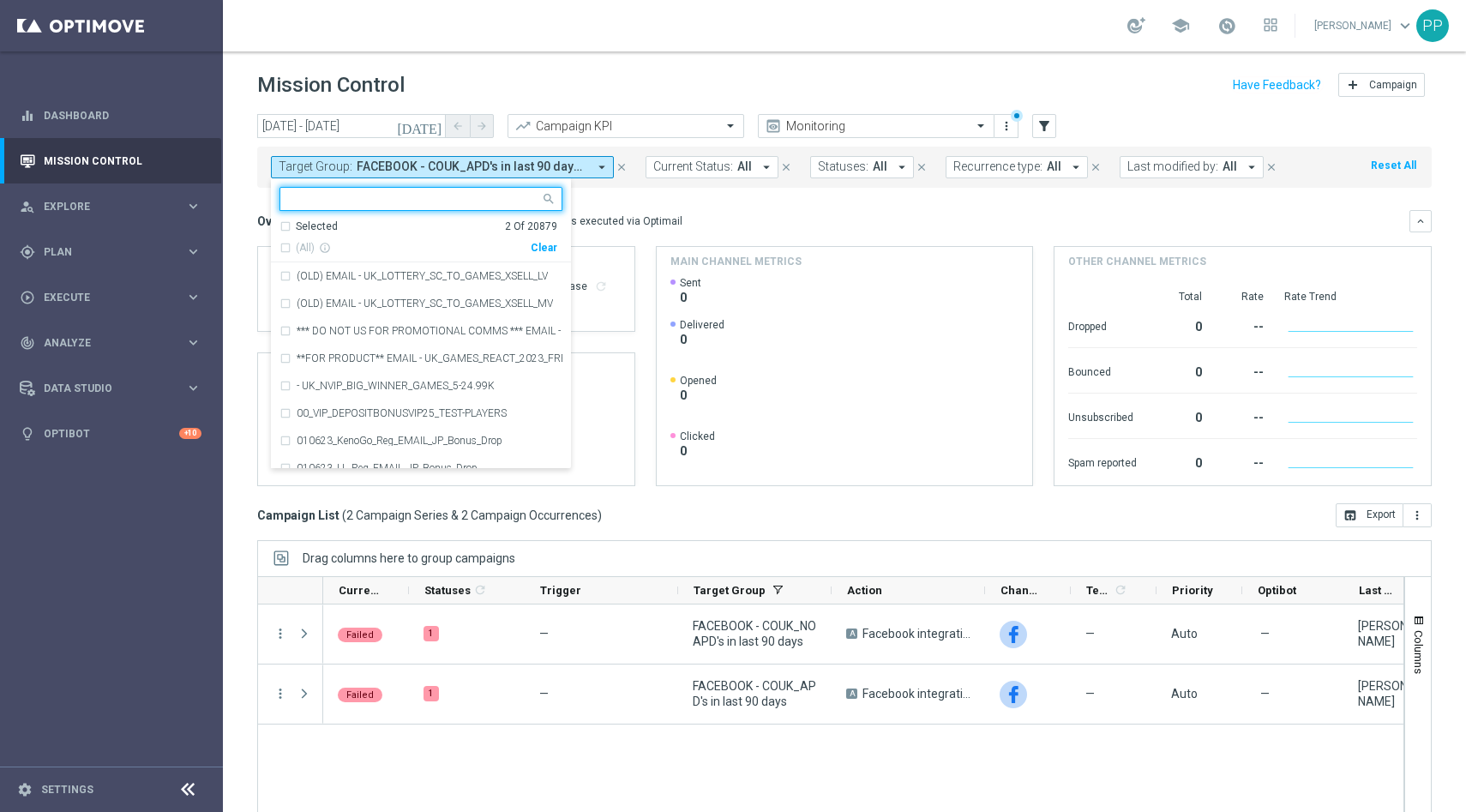
click at [411, 195] on input "text" at bounding box center [414, 199] width 251 height 15
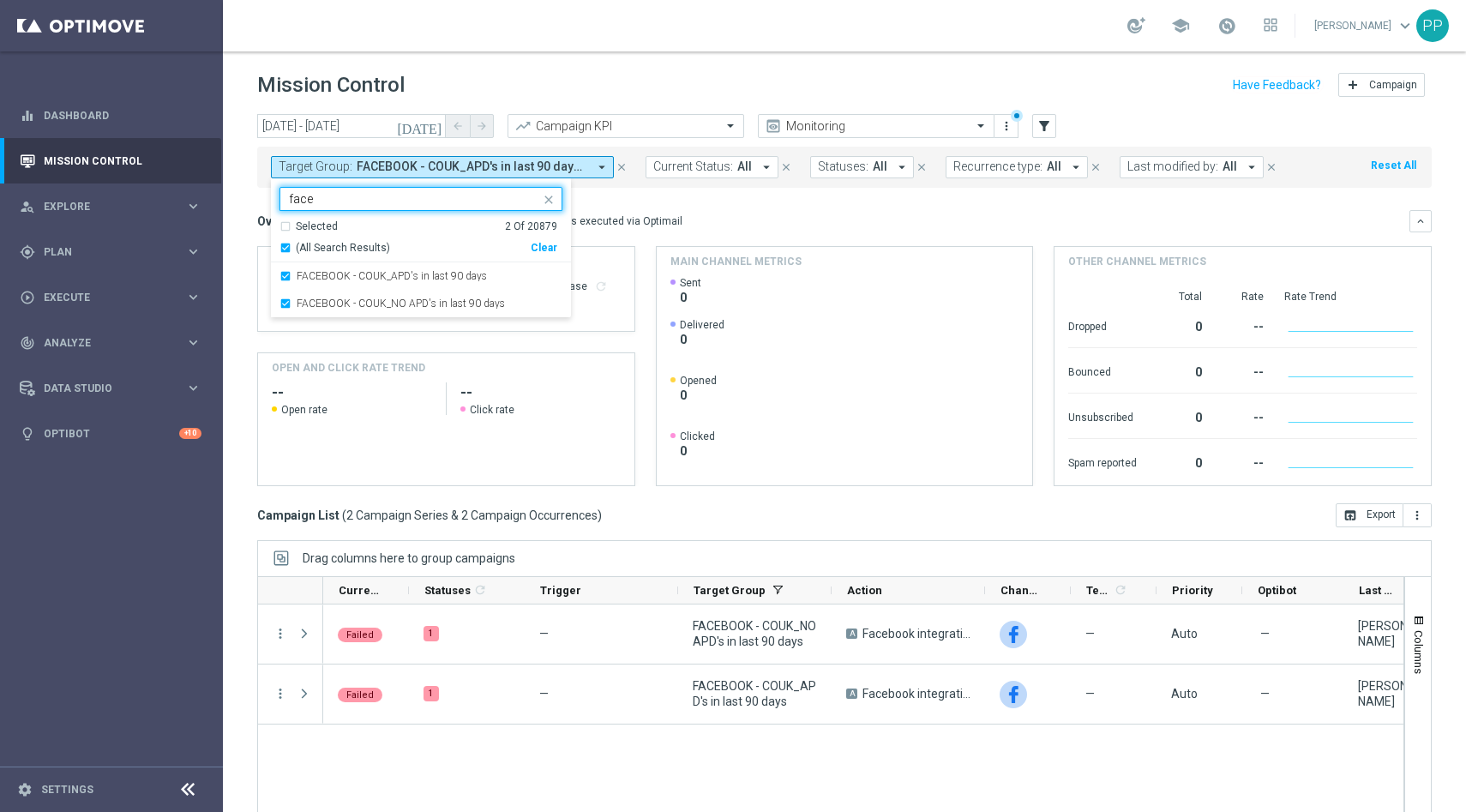
type input "face"
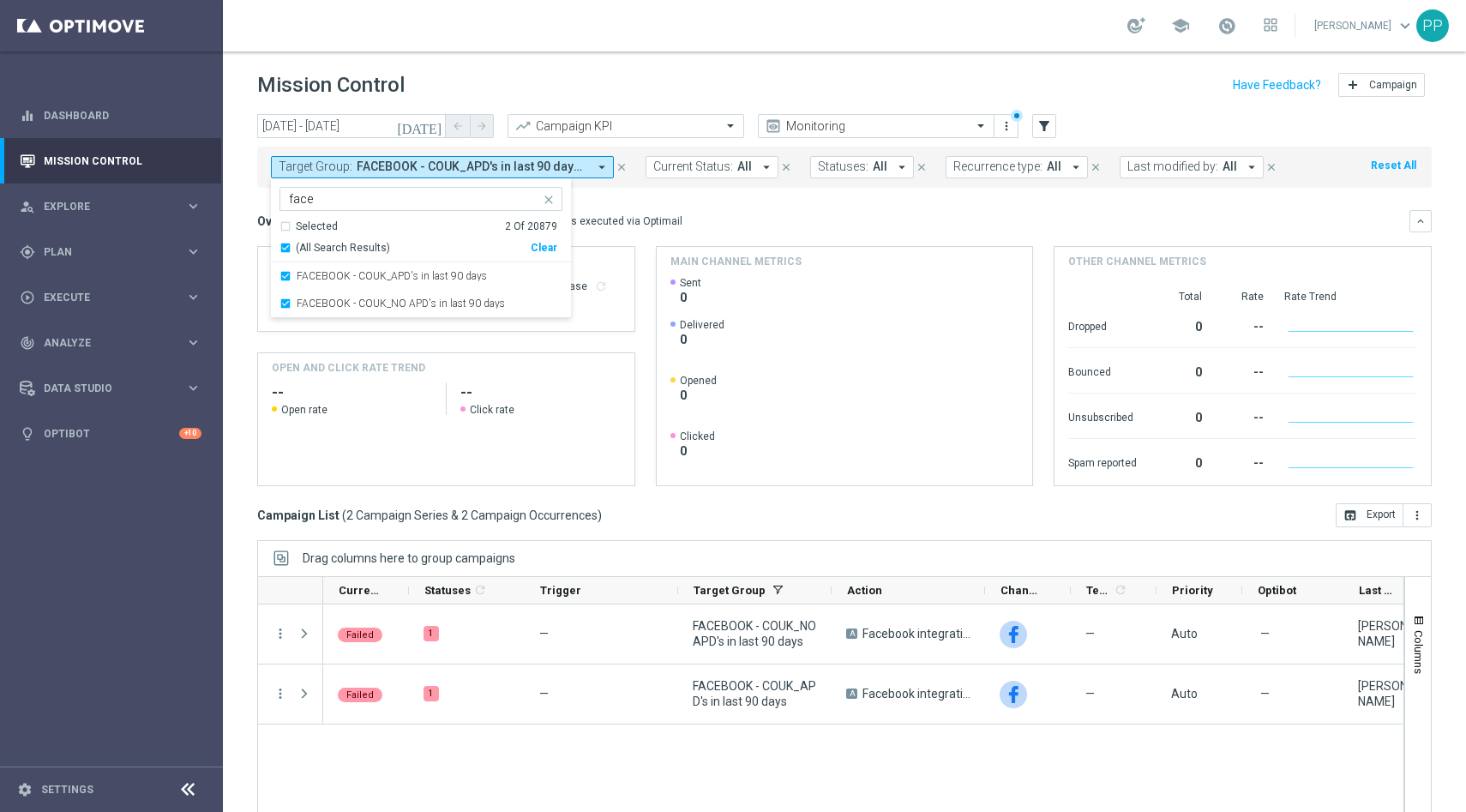
click at [758, 210] on div "Overview: Optimail arrow_drop_down This overview shows data of campaigns execut…" at bounding box center [844, 221] width 1174 height 22
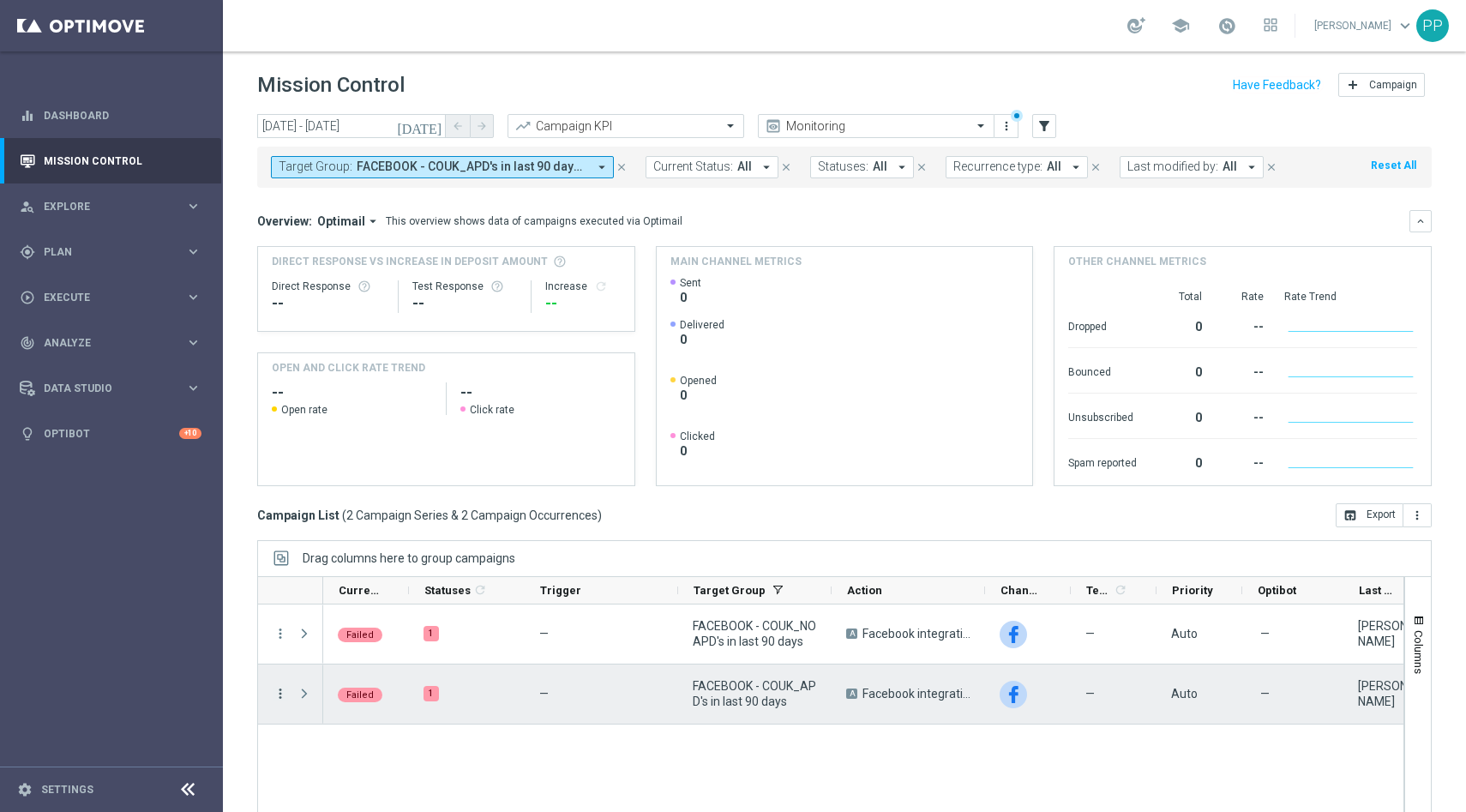
click at [280, 697] on icon "more_vert" at bounding box center [280, 693] width 15 height 15
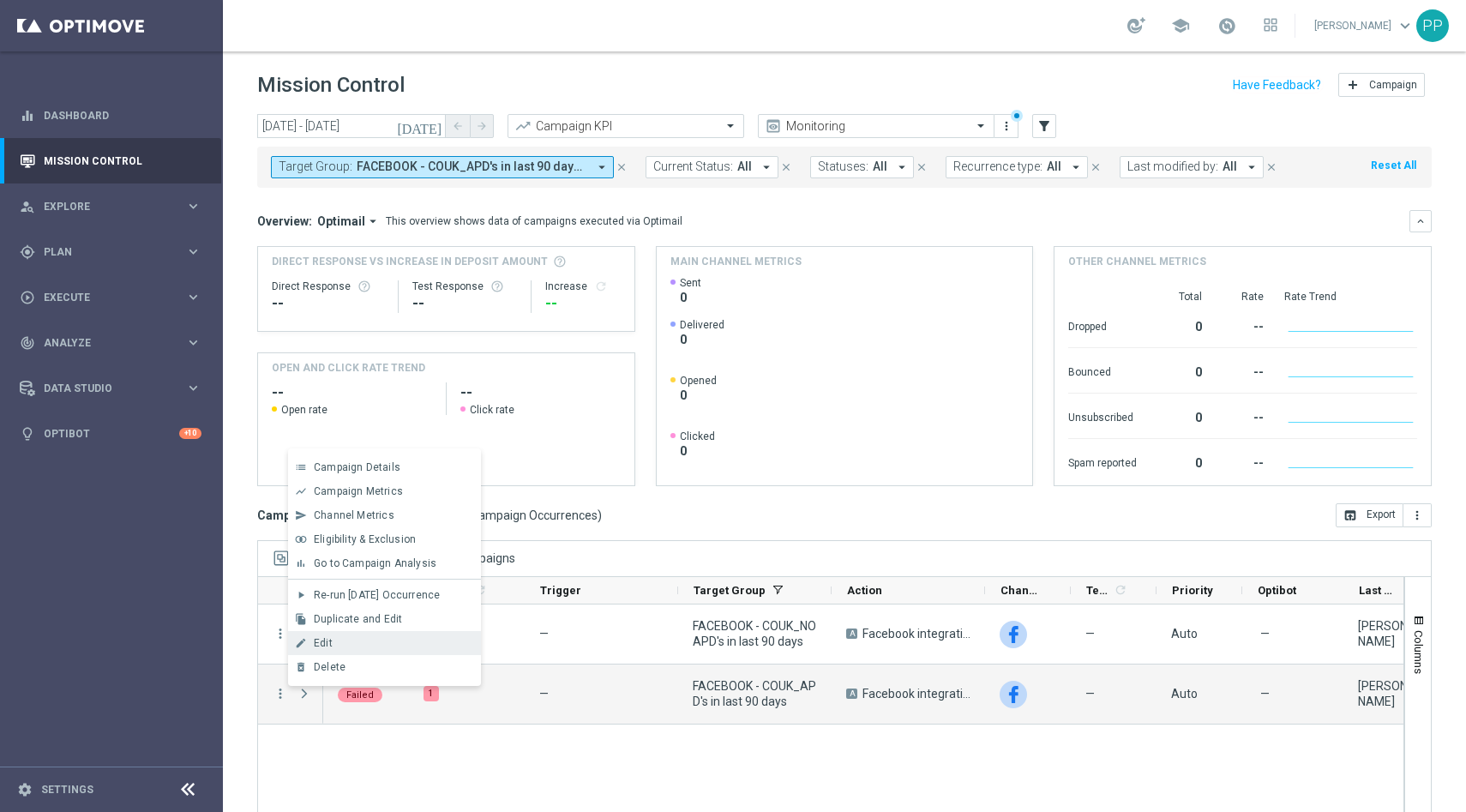
click at [355, 647] on div "Edit" at bounding box center [393, 643] width 159 height 12
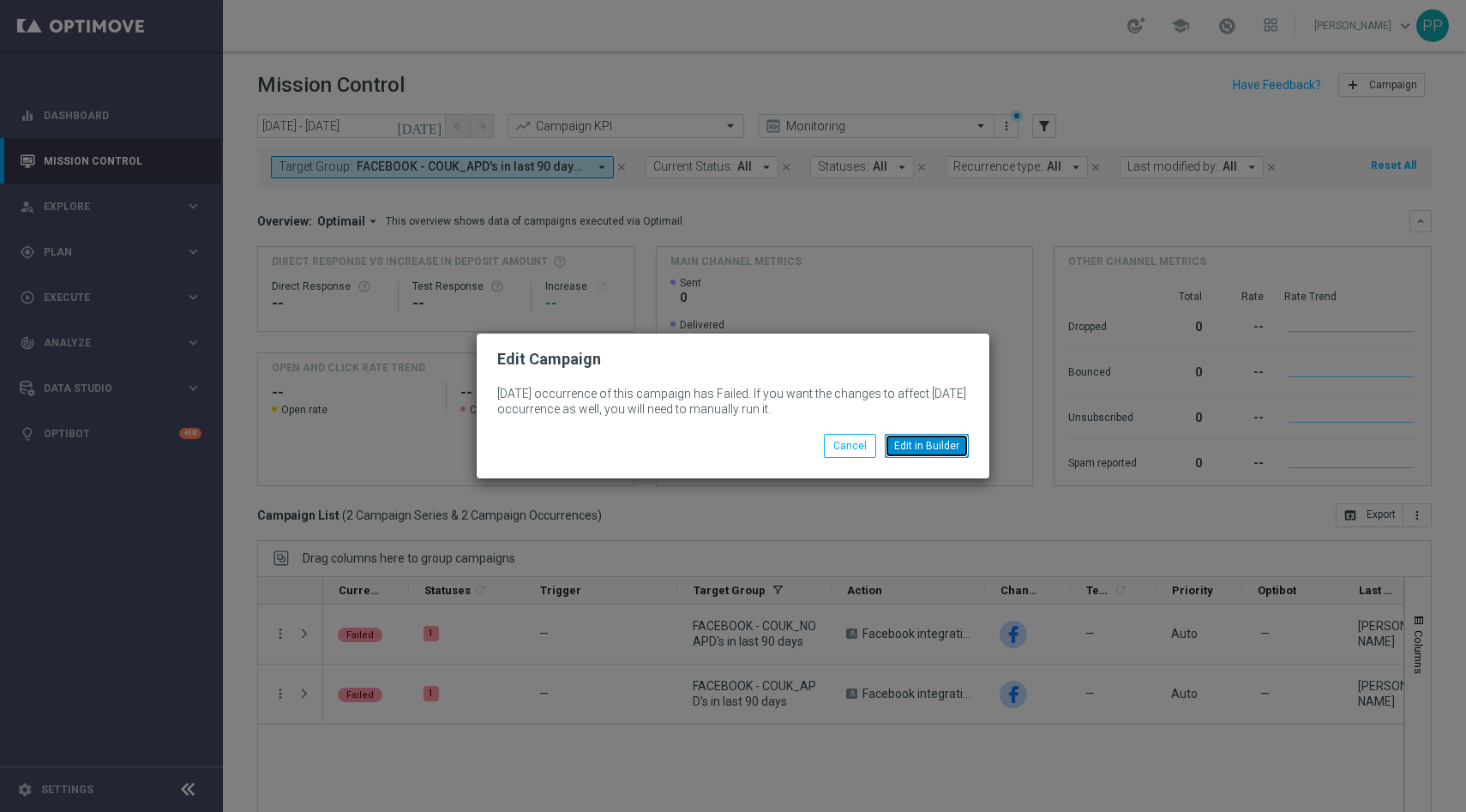
click at [940, 441] on button "Edit in Builder" at bounding box center [927, 446] width 84 height 24
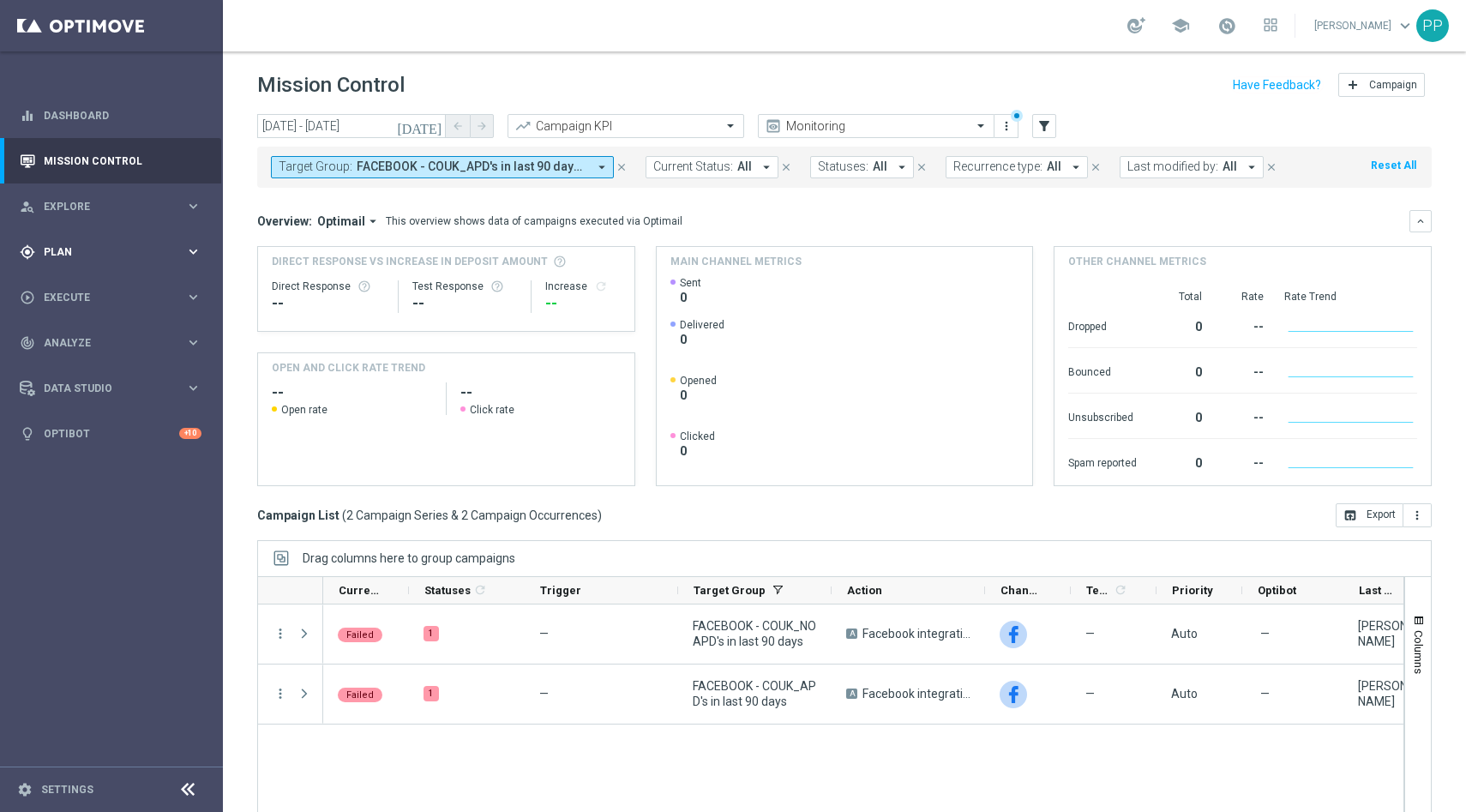
click at [99, 254] on span "Plan" at bounding box center [114, 252] width 141 height 10
click at [96, 280] on div "Target Groups" at bounding box center [133, 286] width 177 height 25
click at [95, 290] on link "Target Groups" at bounding box center [111, 287] width 134 height 14
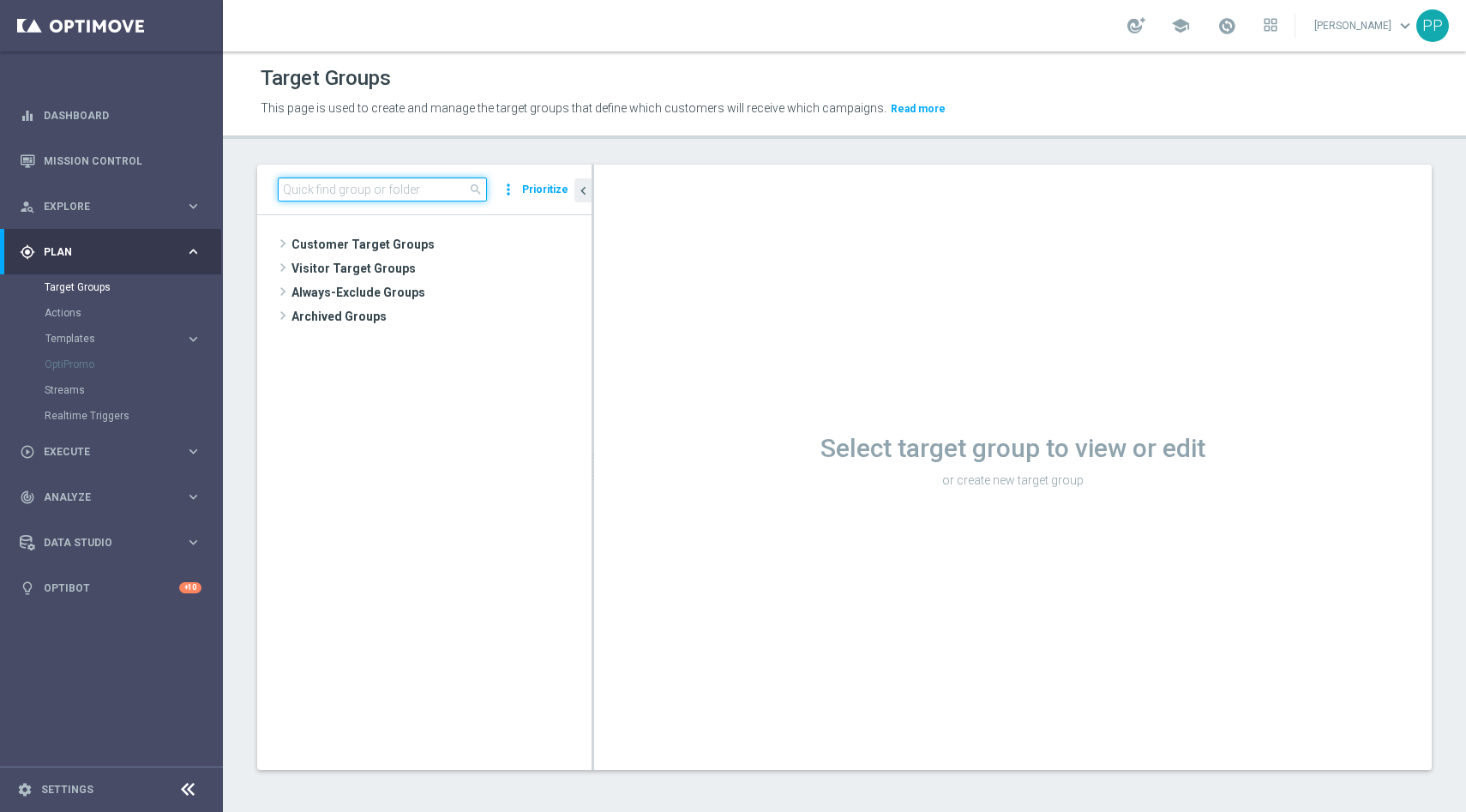
click at [343, 199] on input at bounding box center [383, 190] width 210 height 24
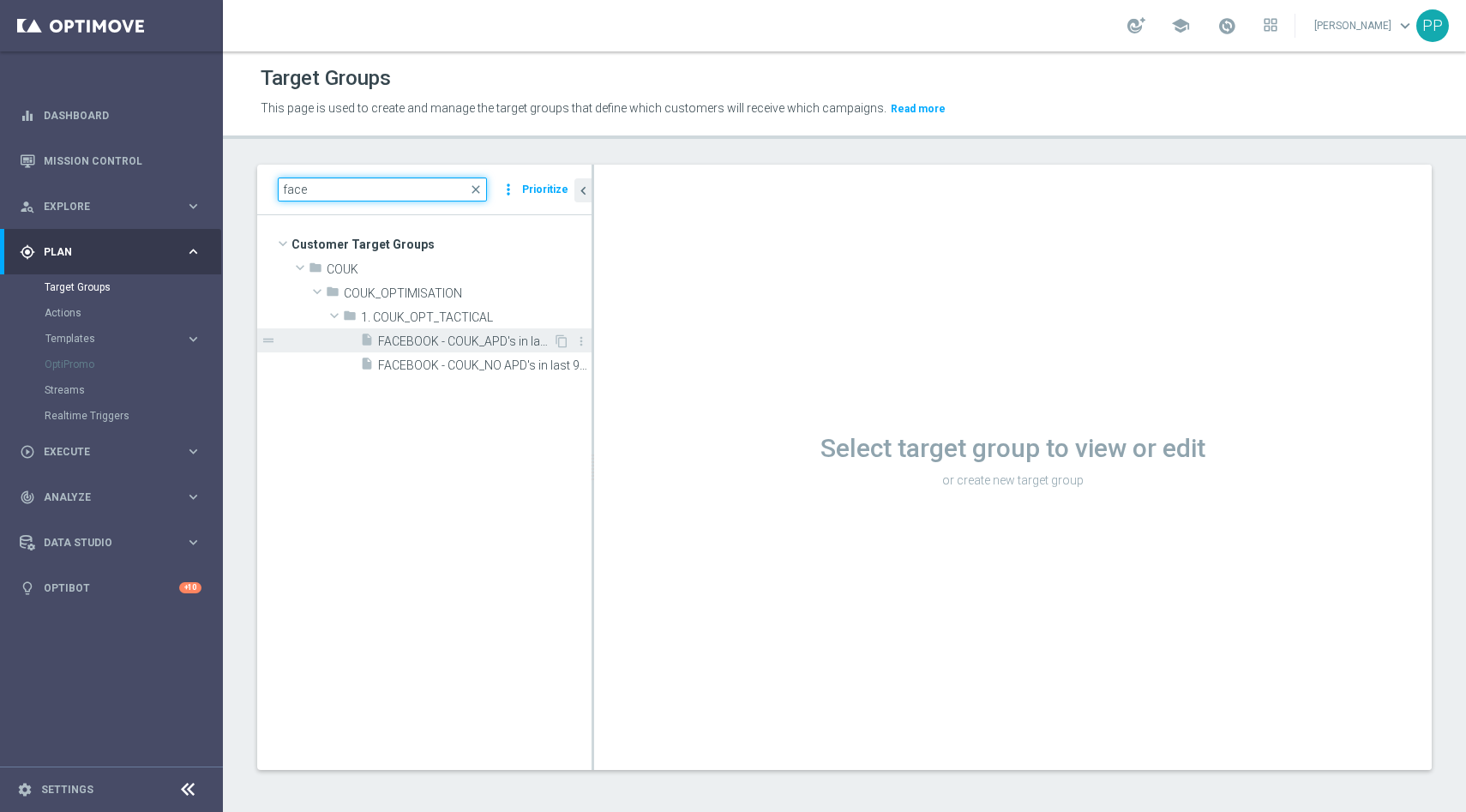
type input "face"
click at [507, 342] on span "FACEBOOK - COUK_APD's in last 90 days" at bounding box center [465, 341] width 175 height 15
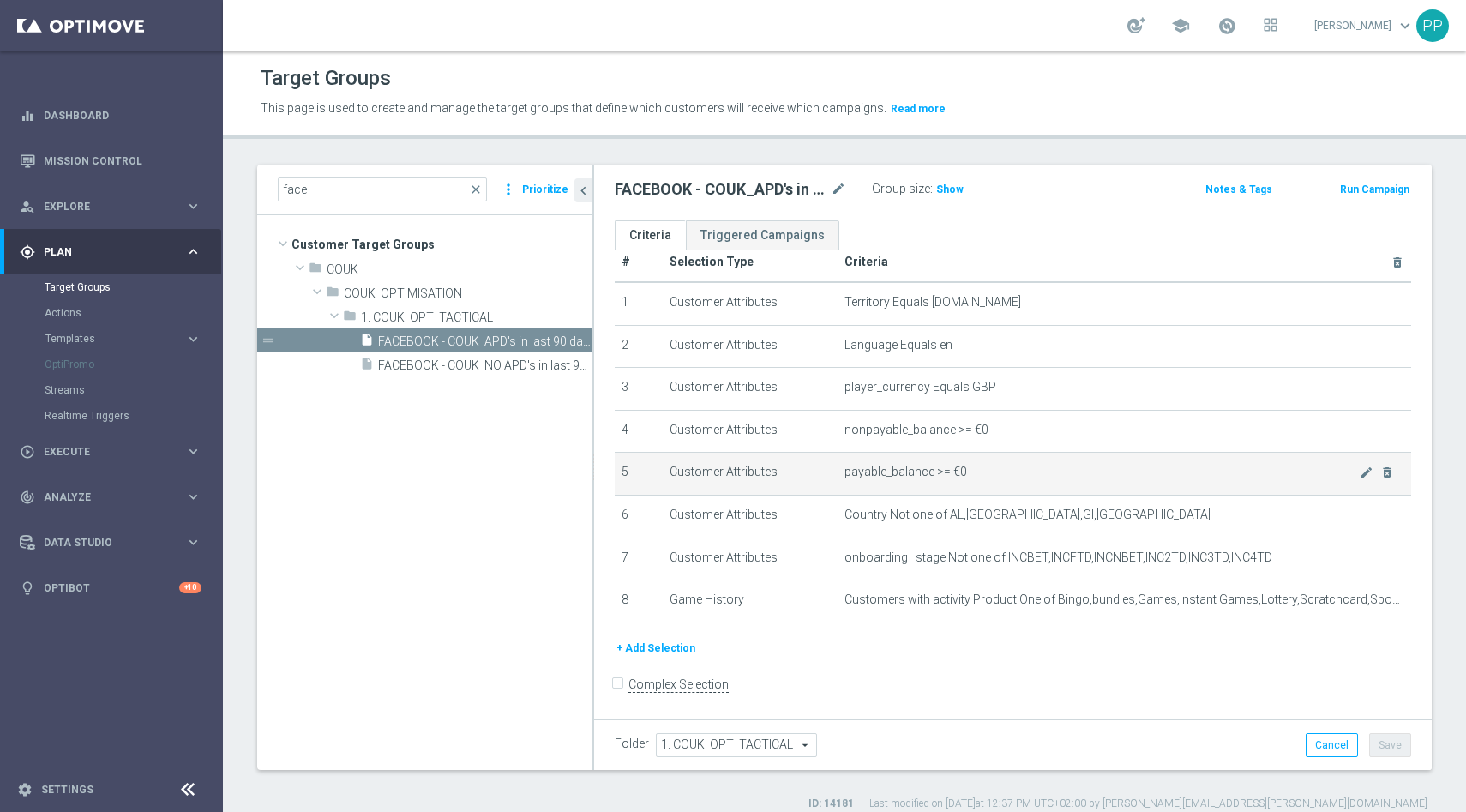
scroll to position [16, 0]
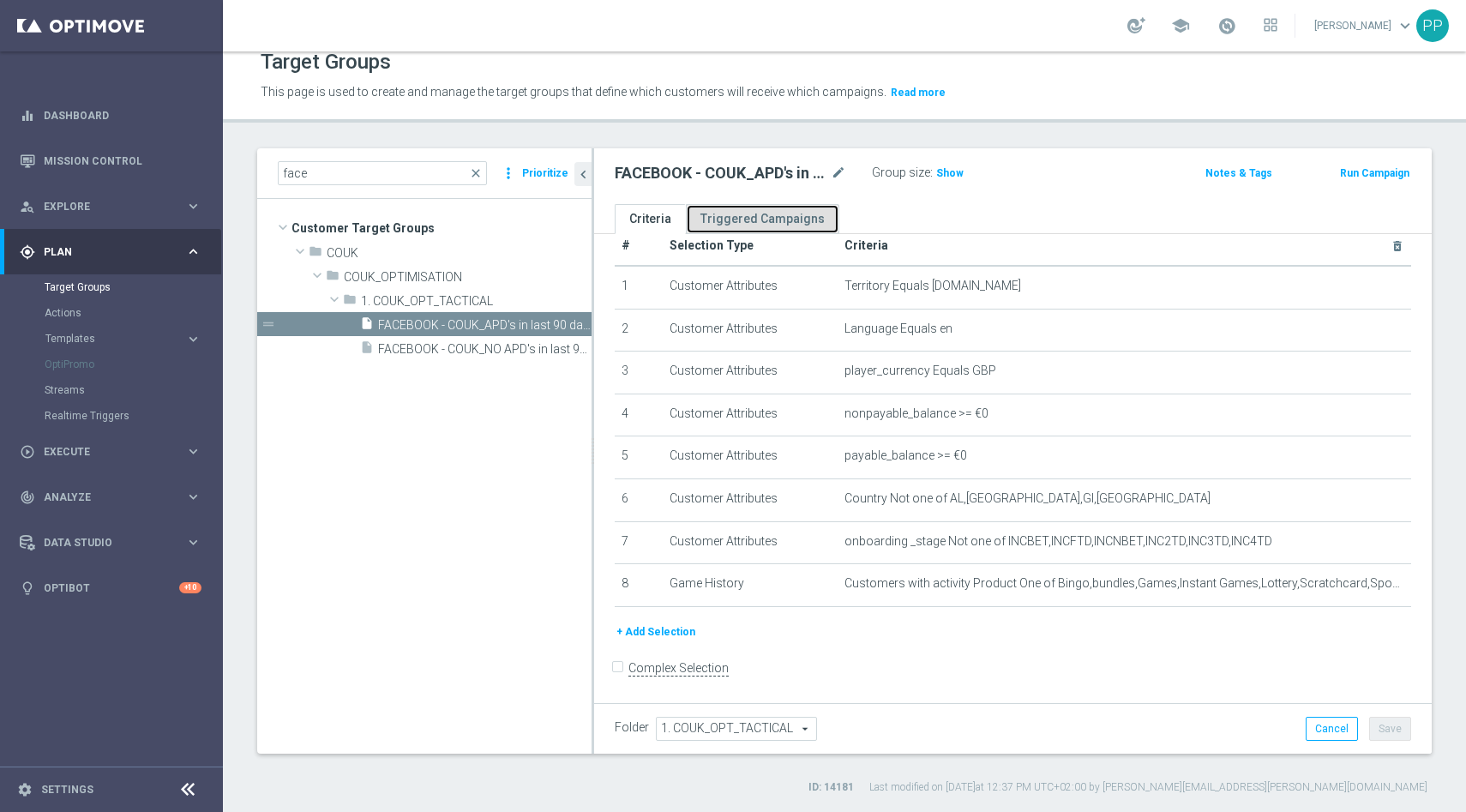
click at [763, 220] on link "Triggered Campaigns" at bounding box center [762, 219] width 153 height 30
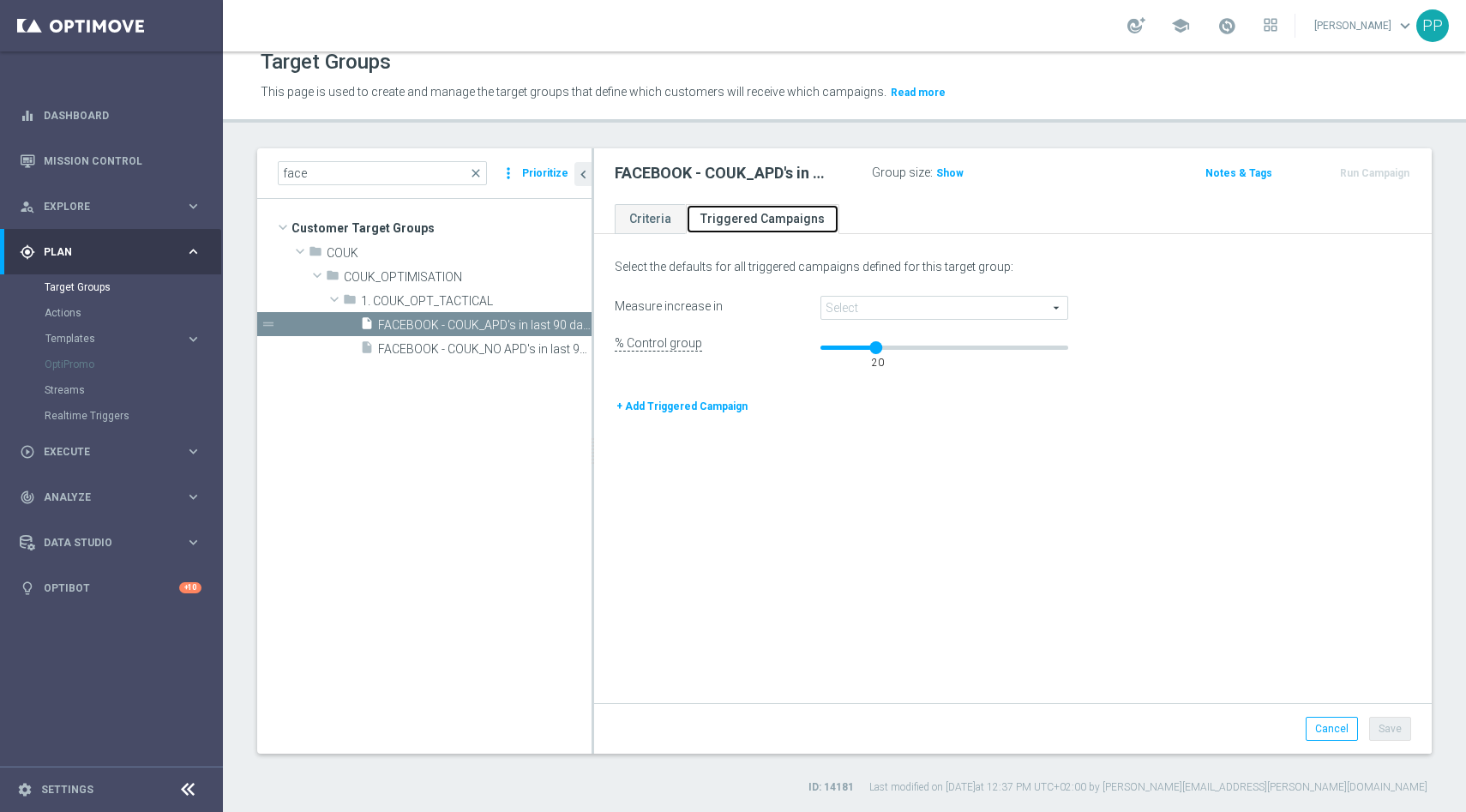
scroll to position [0, 0]
click at [1055, 306] on span at bounding box center [945, 308] width 247 height 22
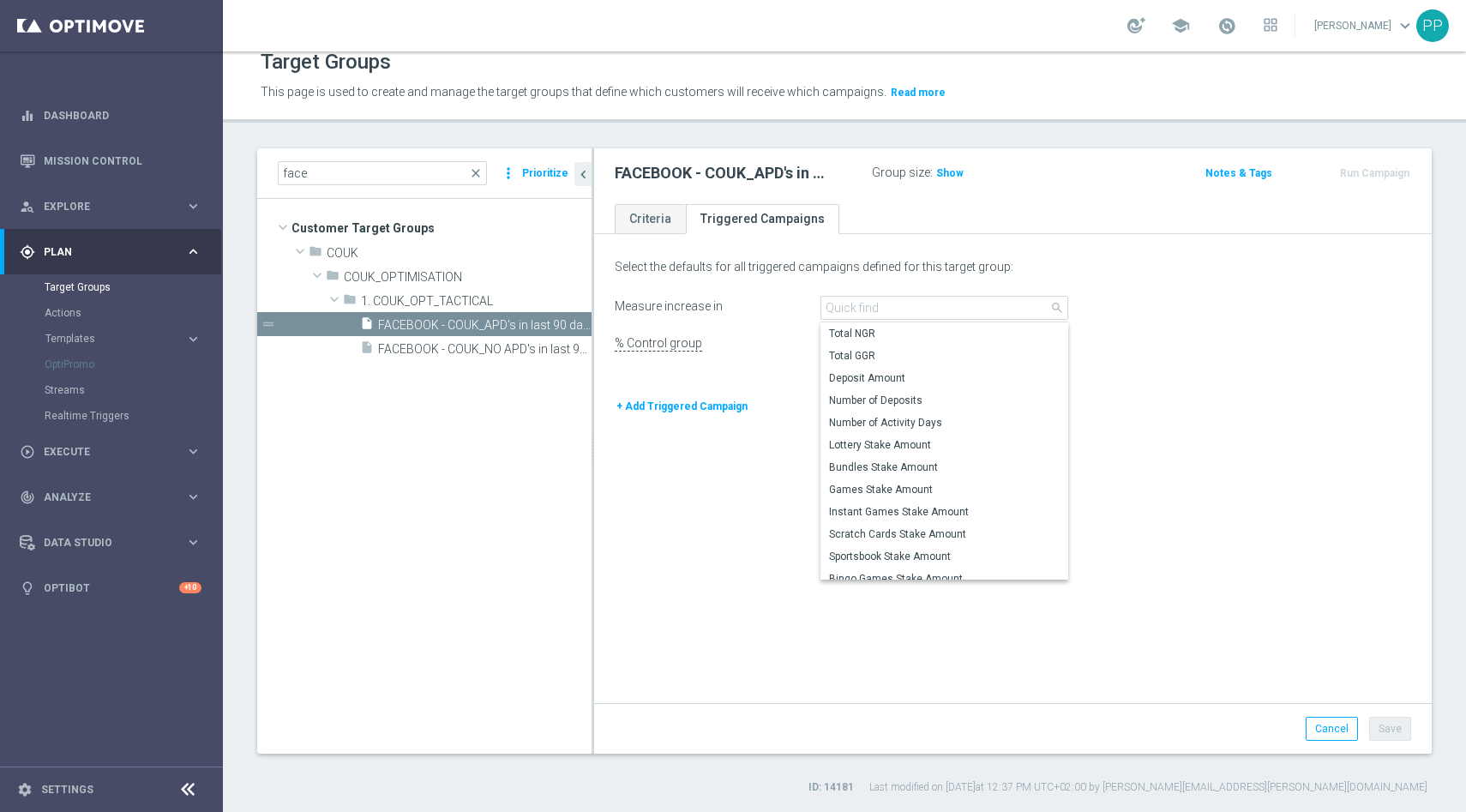
click at [1055, 306] on span "search" at bounding box center [1056, 308] width 14 height 14
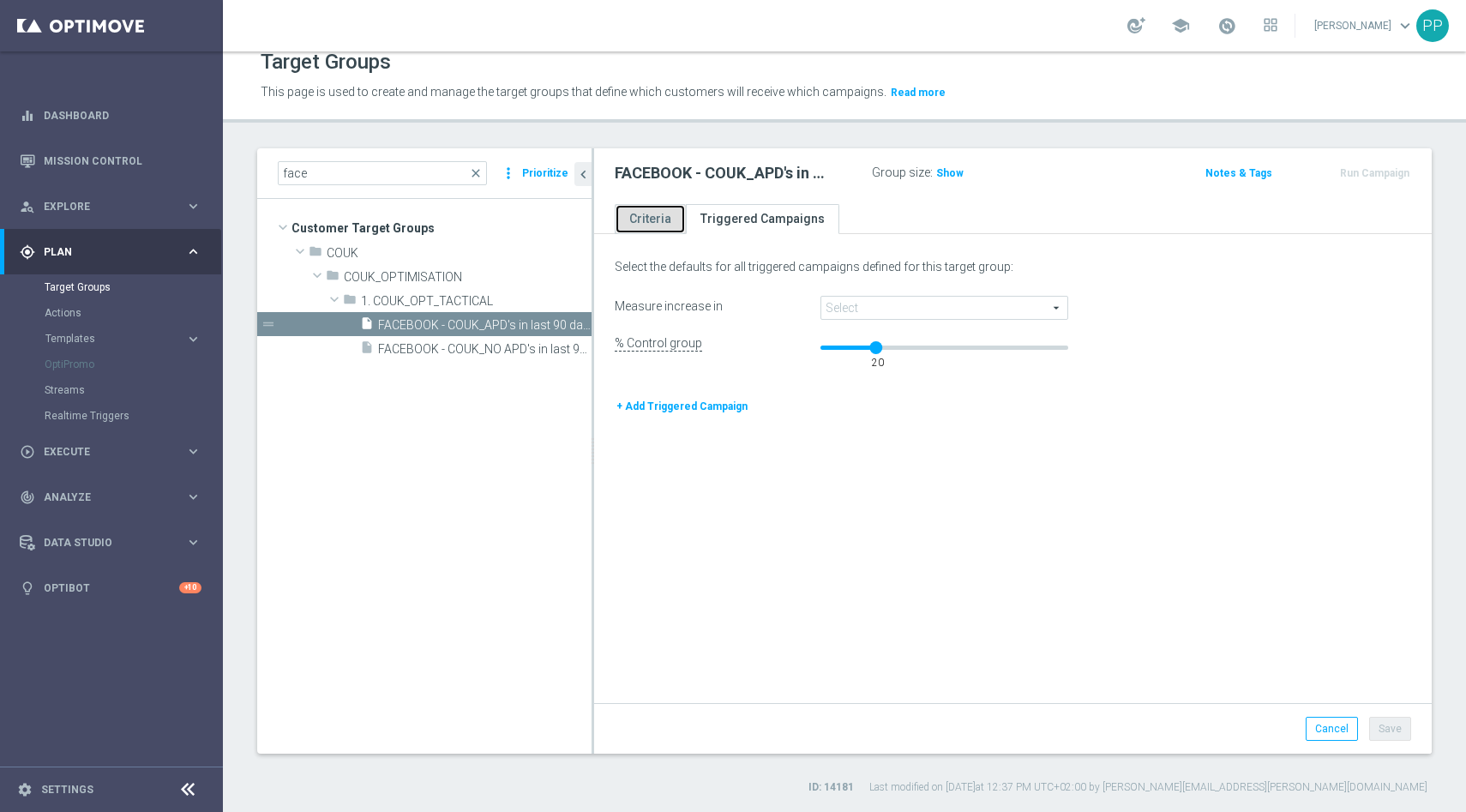
click at [660, 221] on link "Criteria" at bounding box center [650, 219] width 71 height 30
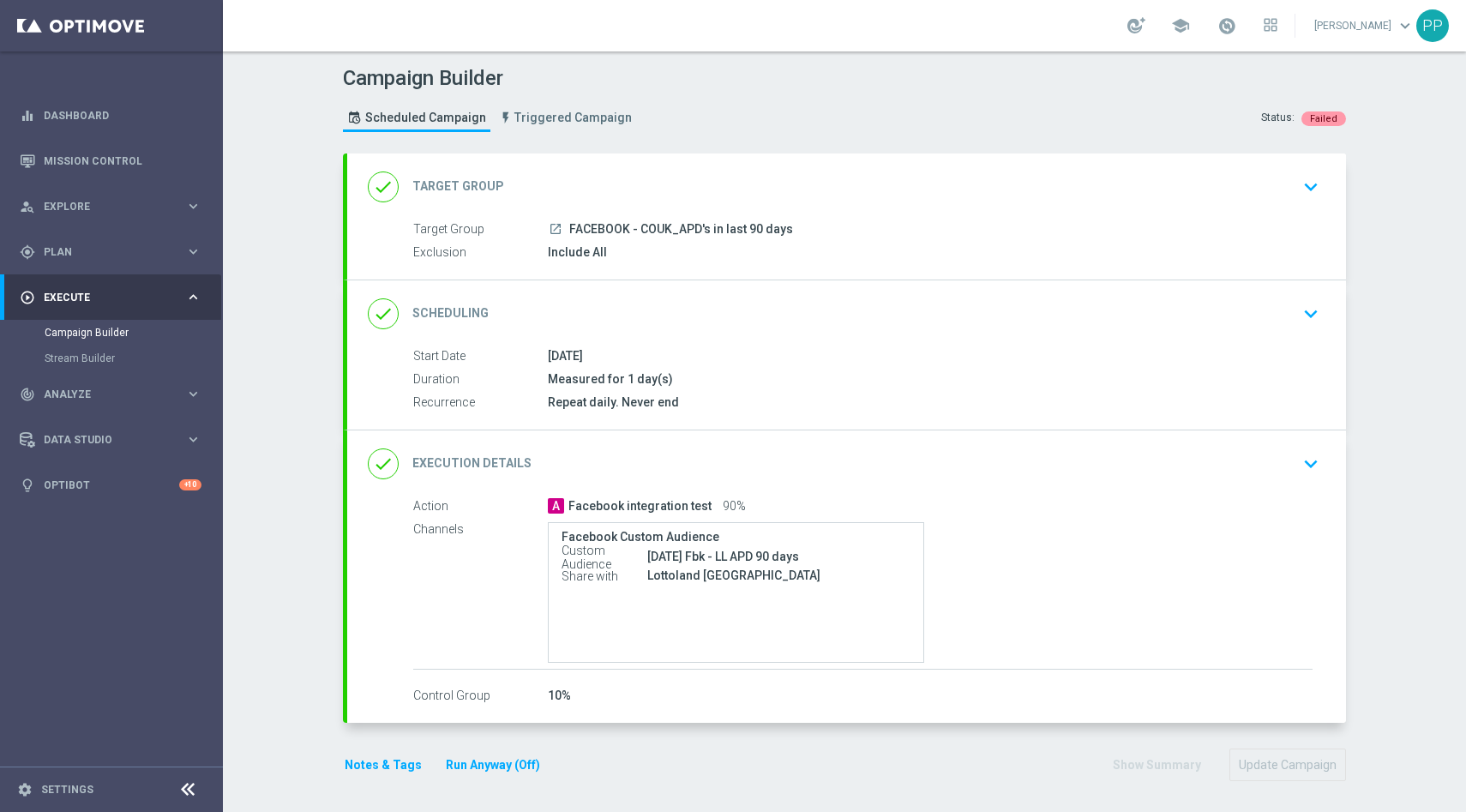
click at [510, 325] on div "done Scheduling keyboard_arrow_down" at bounding box center [846, 313] width 957 height 33
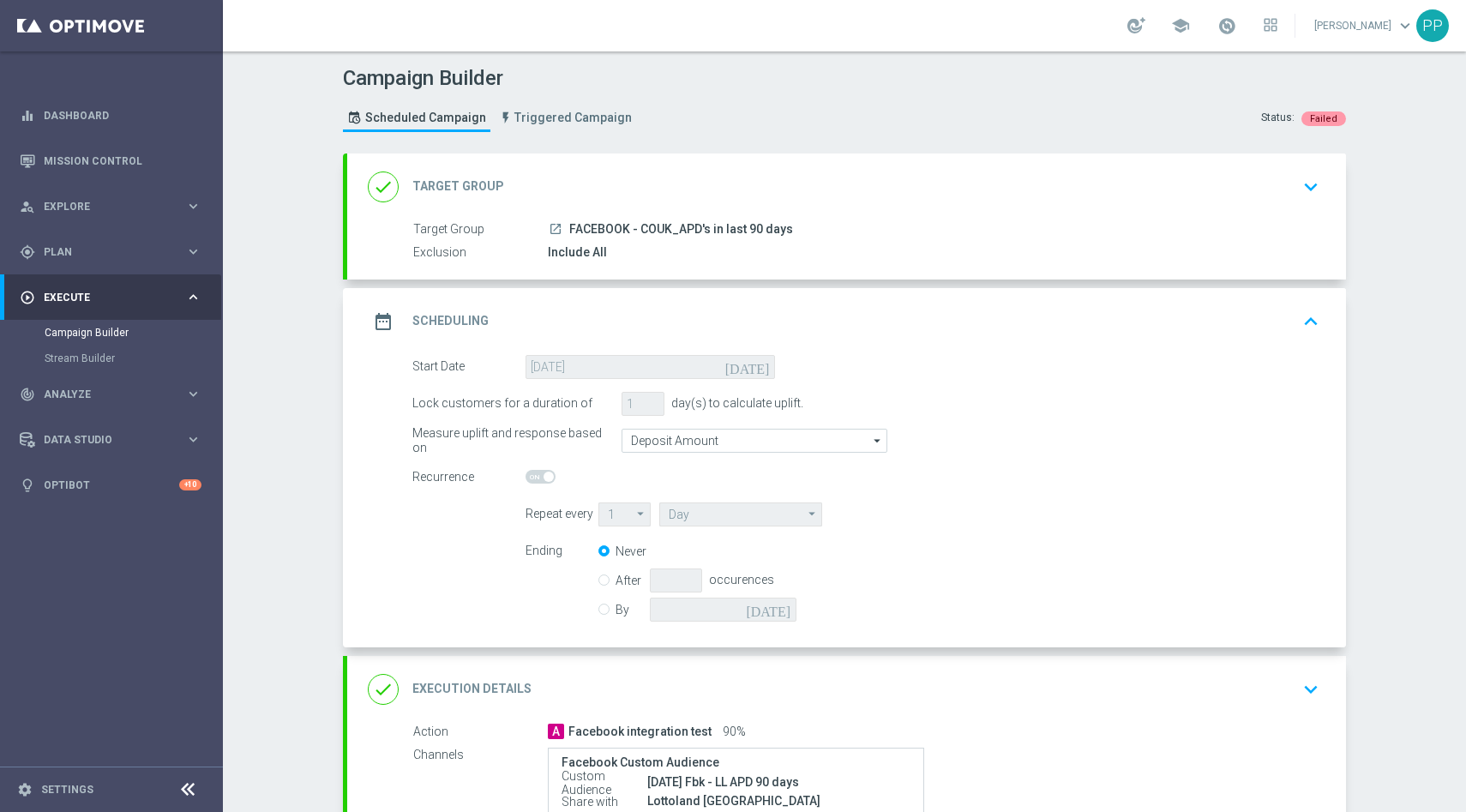
click at [604, 607] on input "By" at bounding box center [604, 606] width 11 height 11
radio input "true"
radio input "false"
click at [800, 616] on div "today Missing selection" at bounding box center [764, 610] width 229 height 24
click at [791, 613] on icon "[DATE]" at bounding box center [771, 607] width 51 height 19
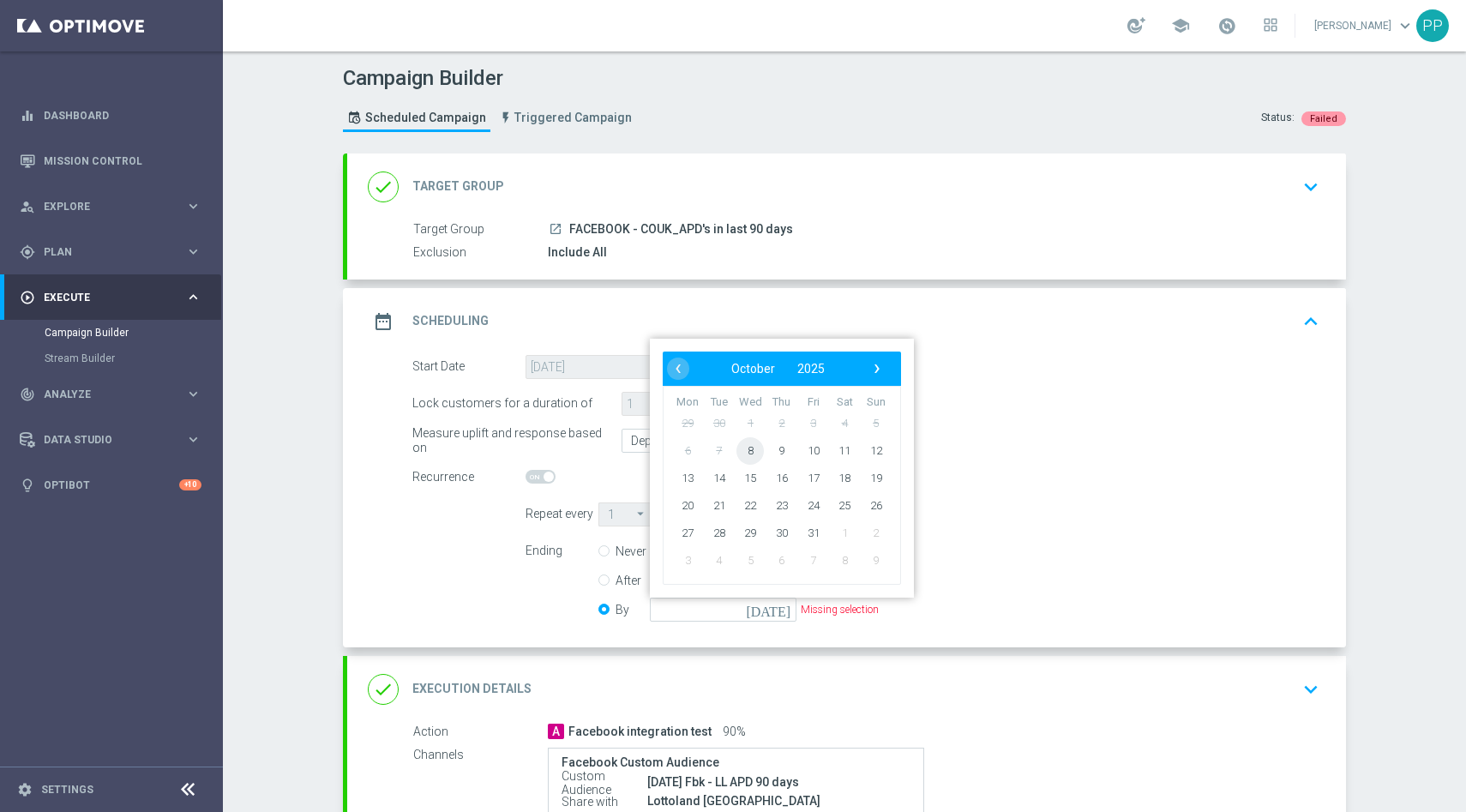
click at [746, 450] on span "8" at bounding box center [749, 449] width 27 height 27
type input "[DATE]"
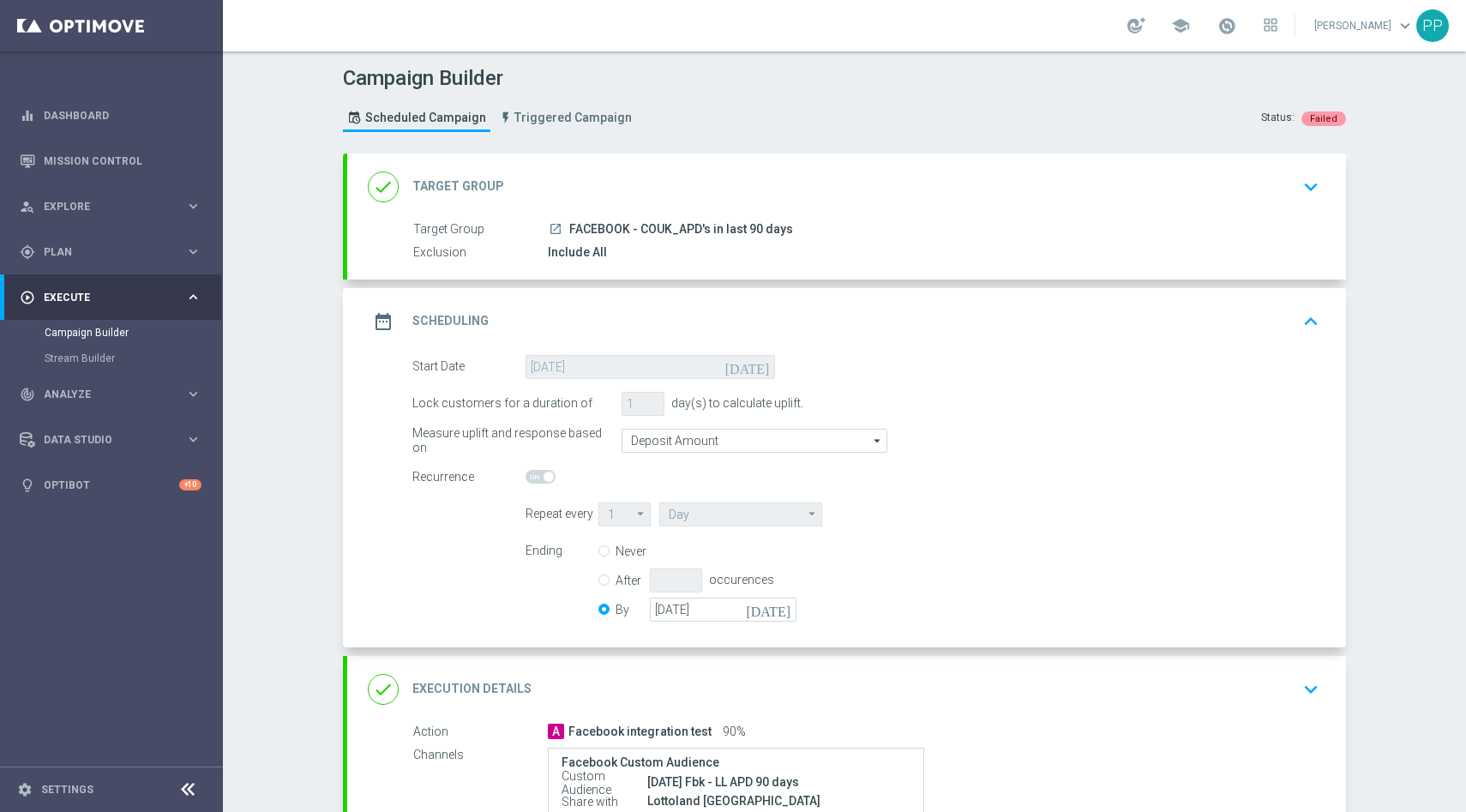
scroll to position [229, 0]
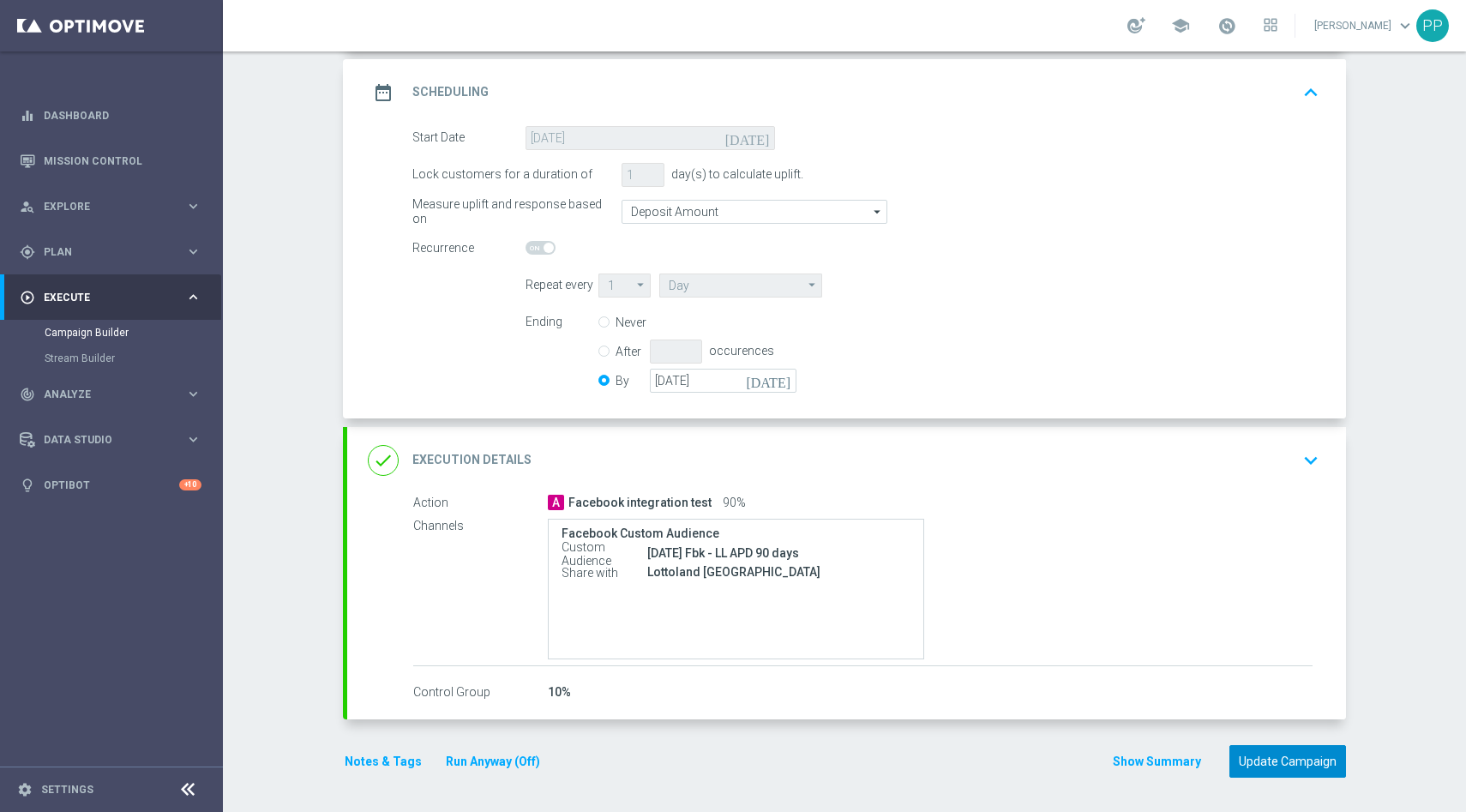
click at [1298, 774] on button "Update Campaign" at bounding box center [1287, 761] width 117 height 34
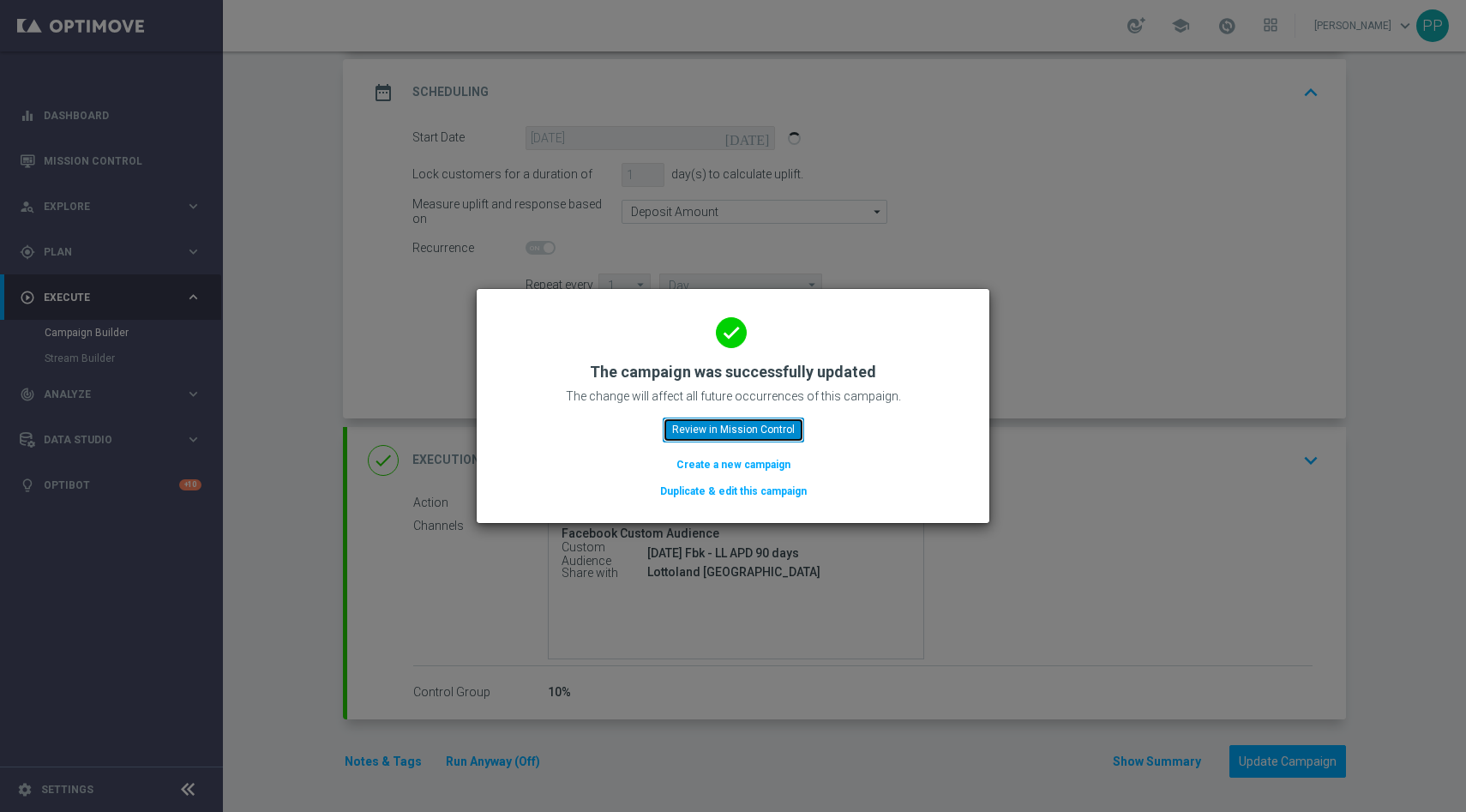
click at [773, 422] on button "Review in Mission Control" at bounding box center [733, 429] width 141 height 24
